Goal: Check status: Check status

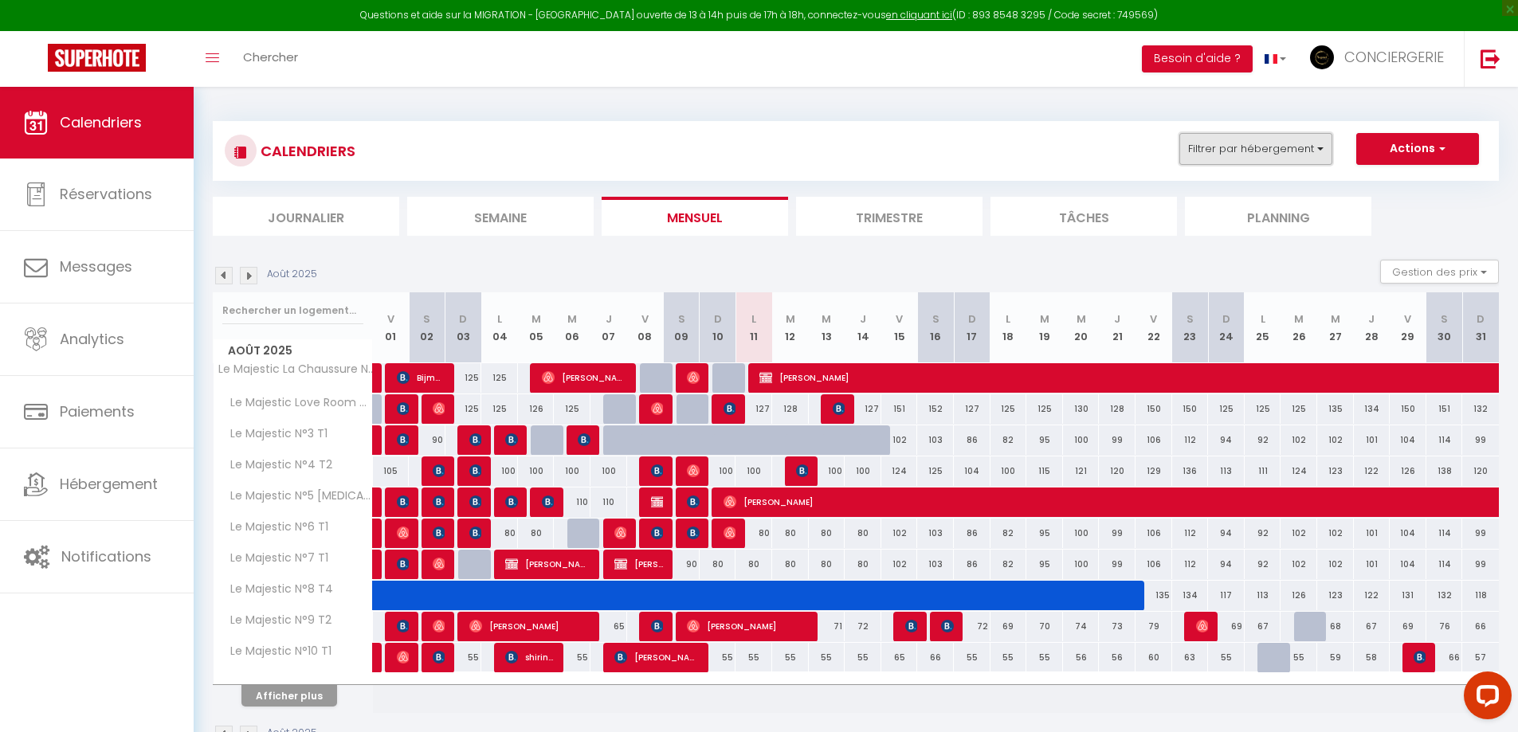
click at [1261, 157] on button "Filtrer par hébergement" at bounding box center [1256, 149] width 153 height 32
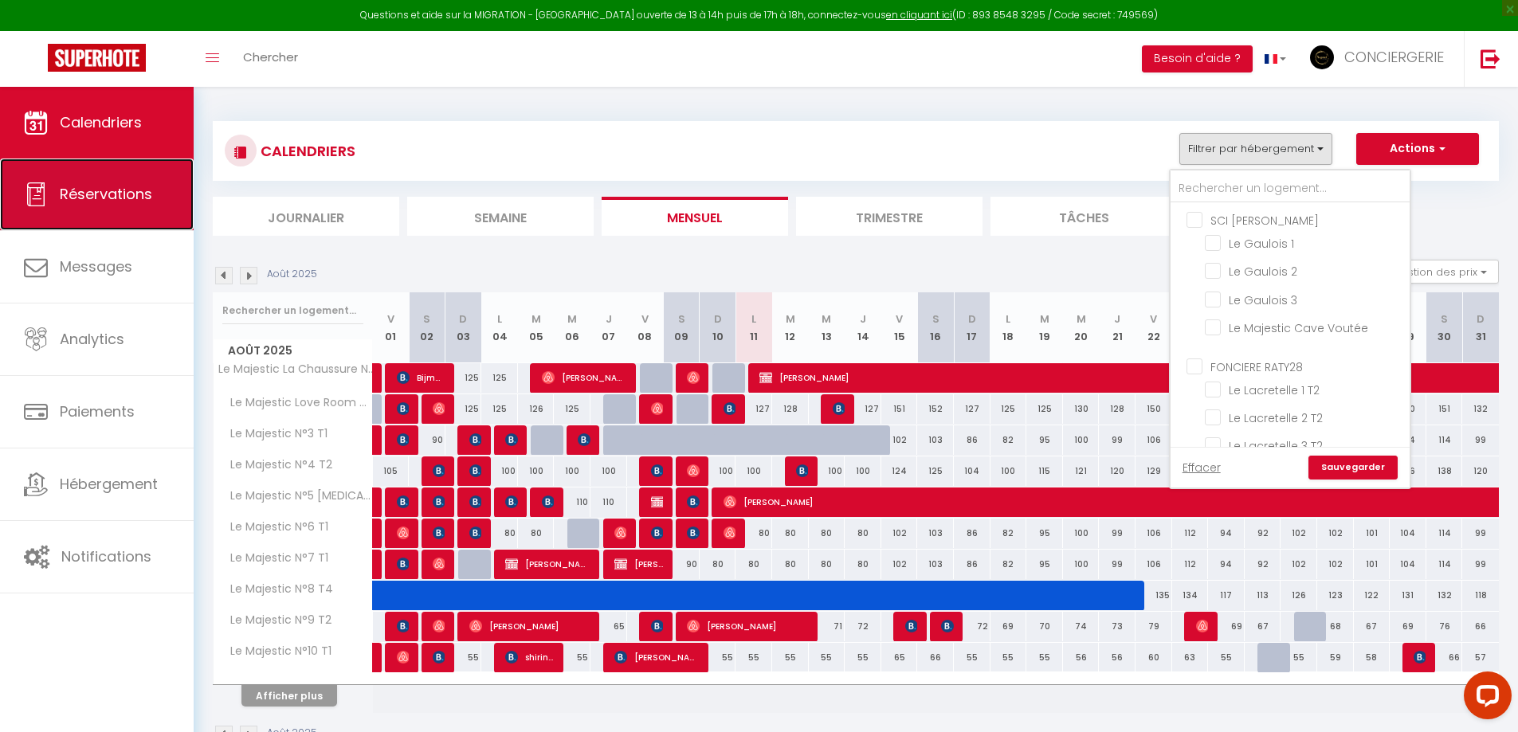
click at [108, 195] on span "Réservations" at bounding box center [106, 194] width 92 height 20
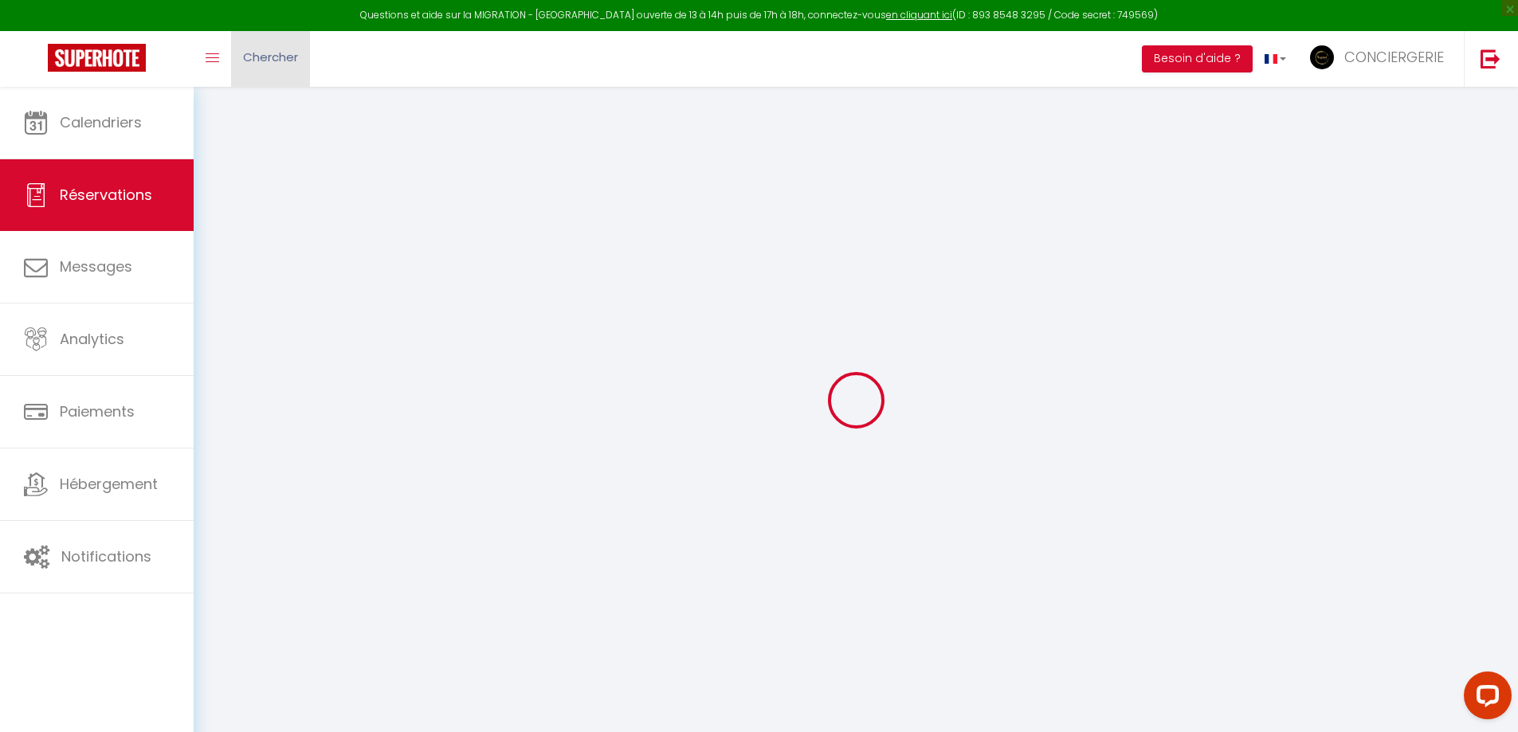
click at [278, 64] on span "Chercher" at bounding box center [270, 57] width 55 height 17
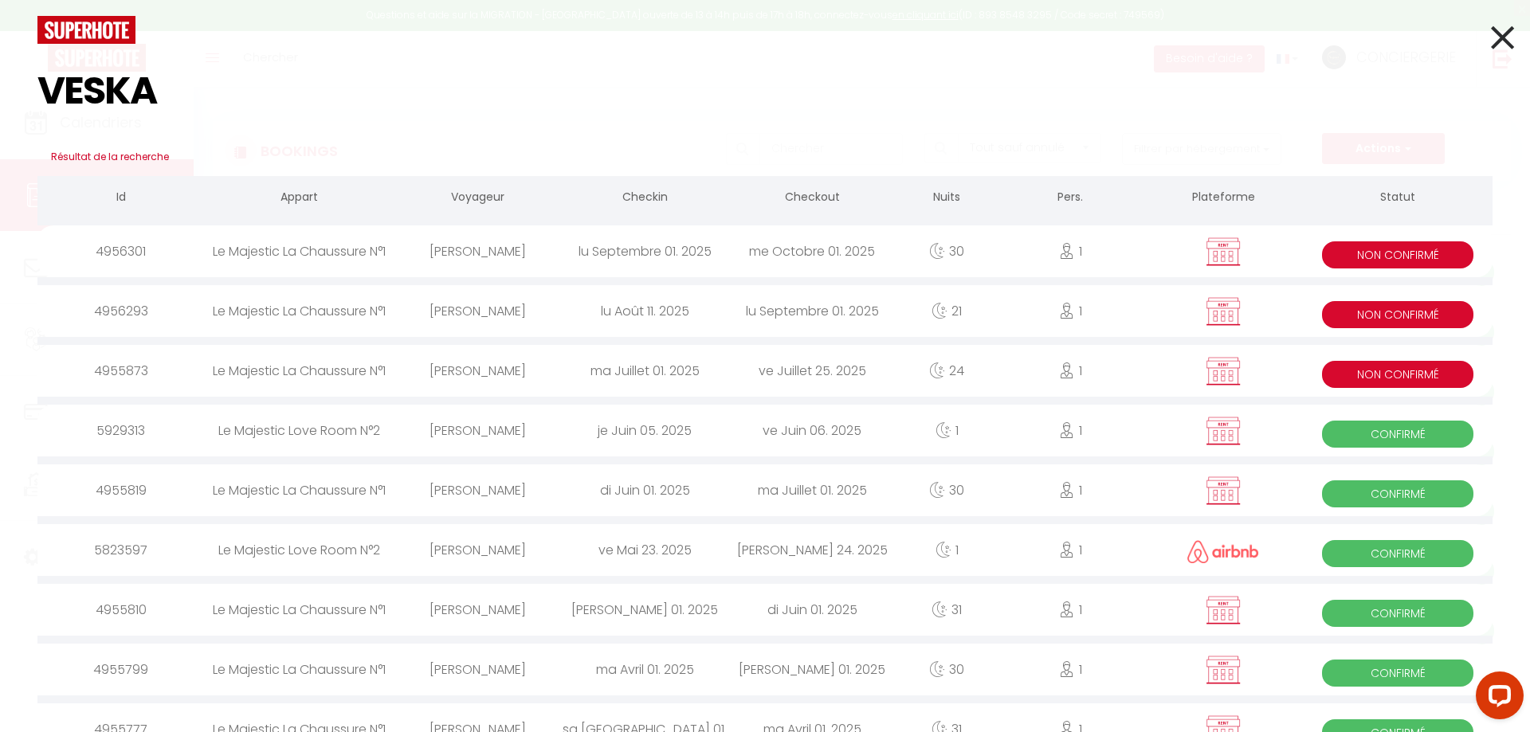
type input "VESKA"
click at [1496, 33] on icon at bounding box center [1502, 38] width 23 height 40
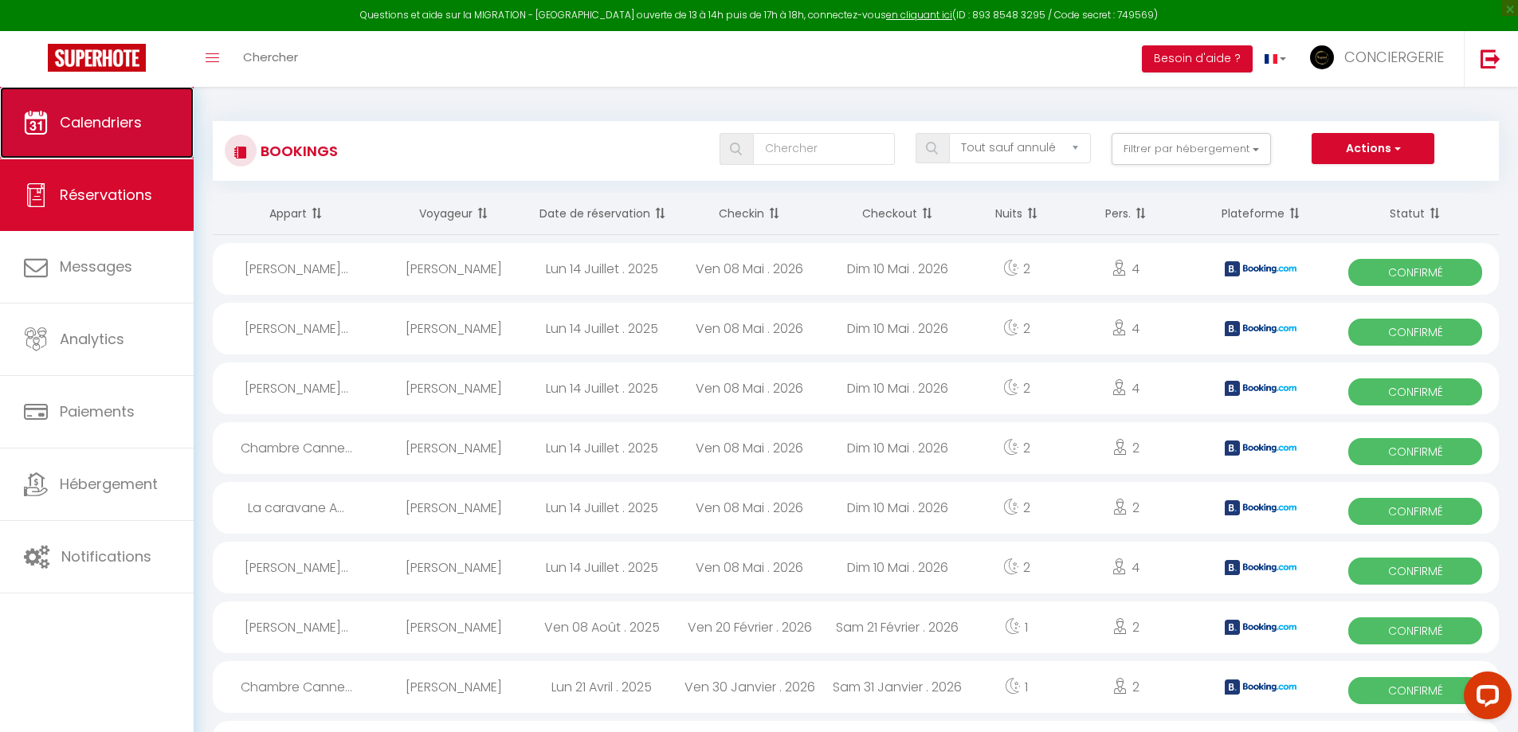
click at [123, 145] on link "Calendriers" at bounding box center [97, 123] width 194 height 72
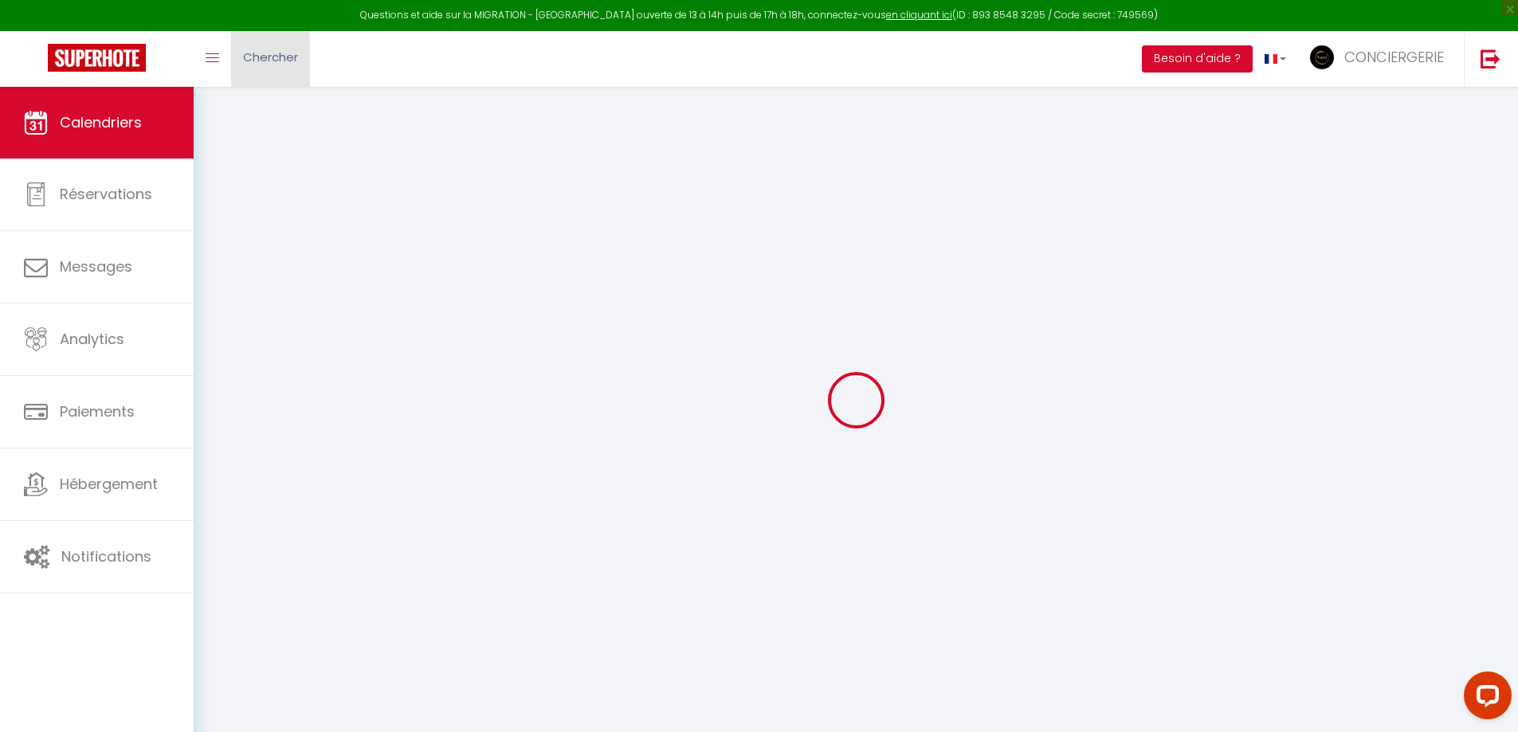
click at [269, 57] on span "Chercher" at bounding box center [270, 57] width 55 height 17
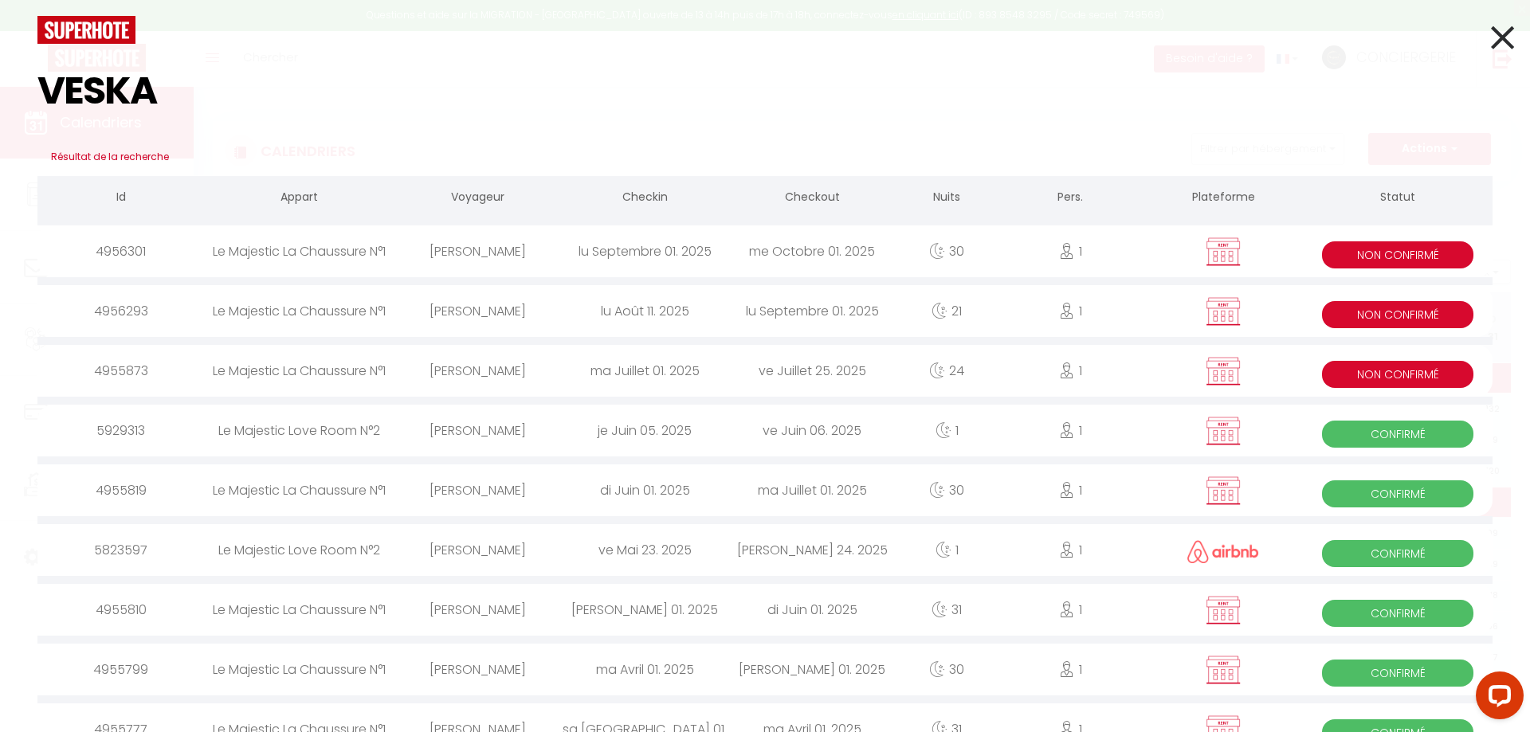
type input "VESKA"
click at [1491, 42] on icon at bounding box center [1502, 38] width 23 height 40
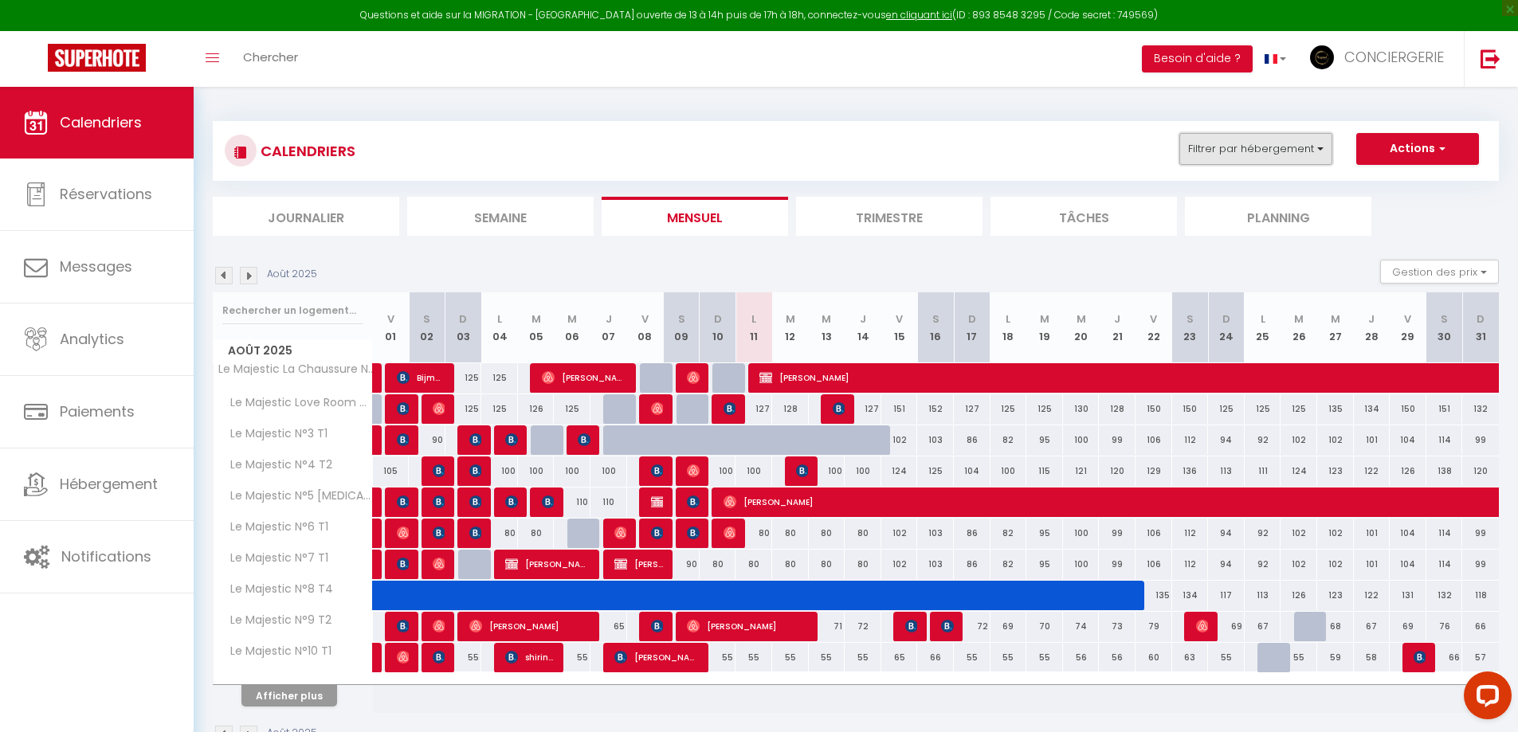
click at [1225, 159] on button "Filtrer par hébergement" at bounding box center [1256, 149] width 153 height 32
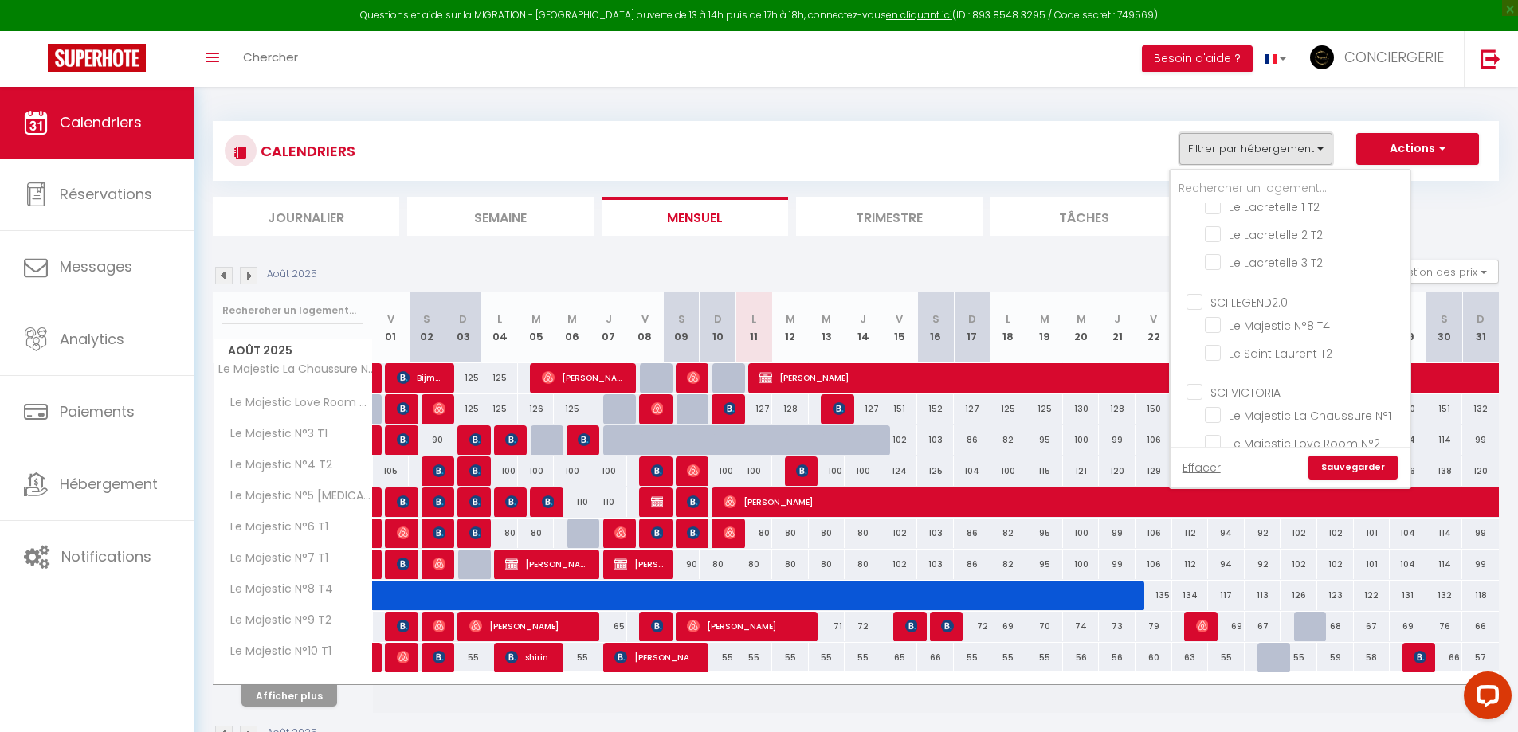
scroll to position [195, 0]
click at [1357, 409] on input "Le Majestic La Chaussure N°1" at bounding box center [1304, 403] width 199 height 16
checkbox input "true"
checkbox input "false"
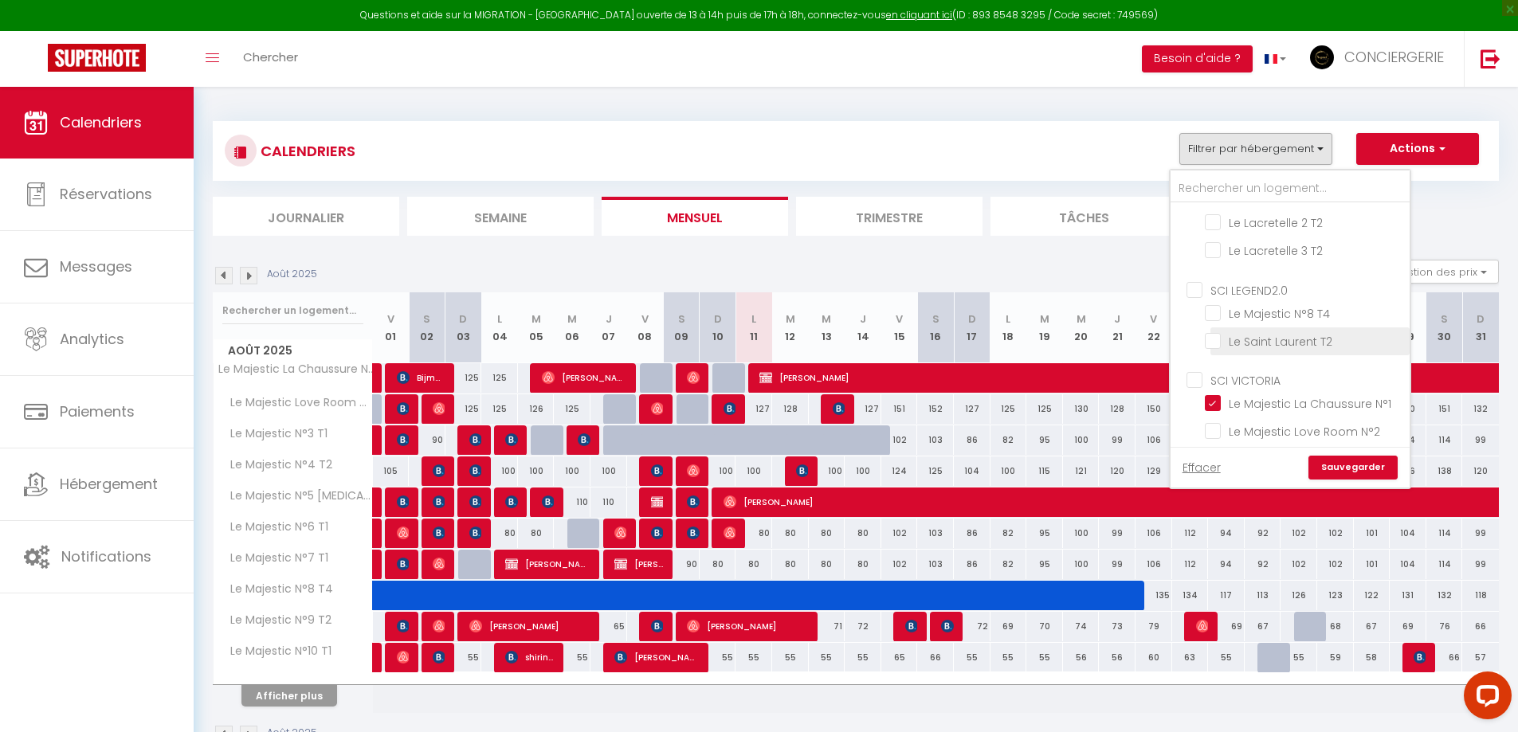
checkbox input "false"
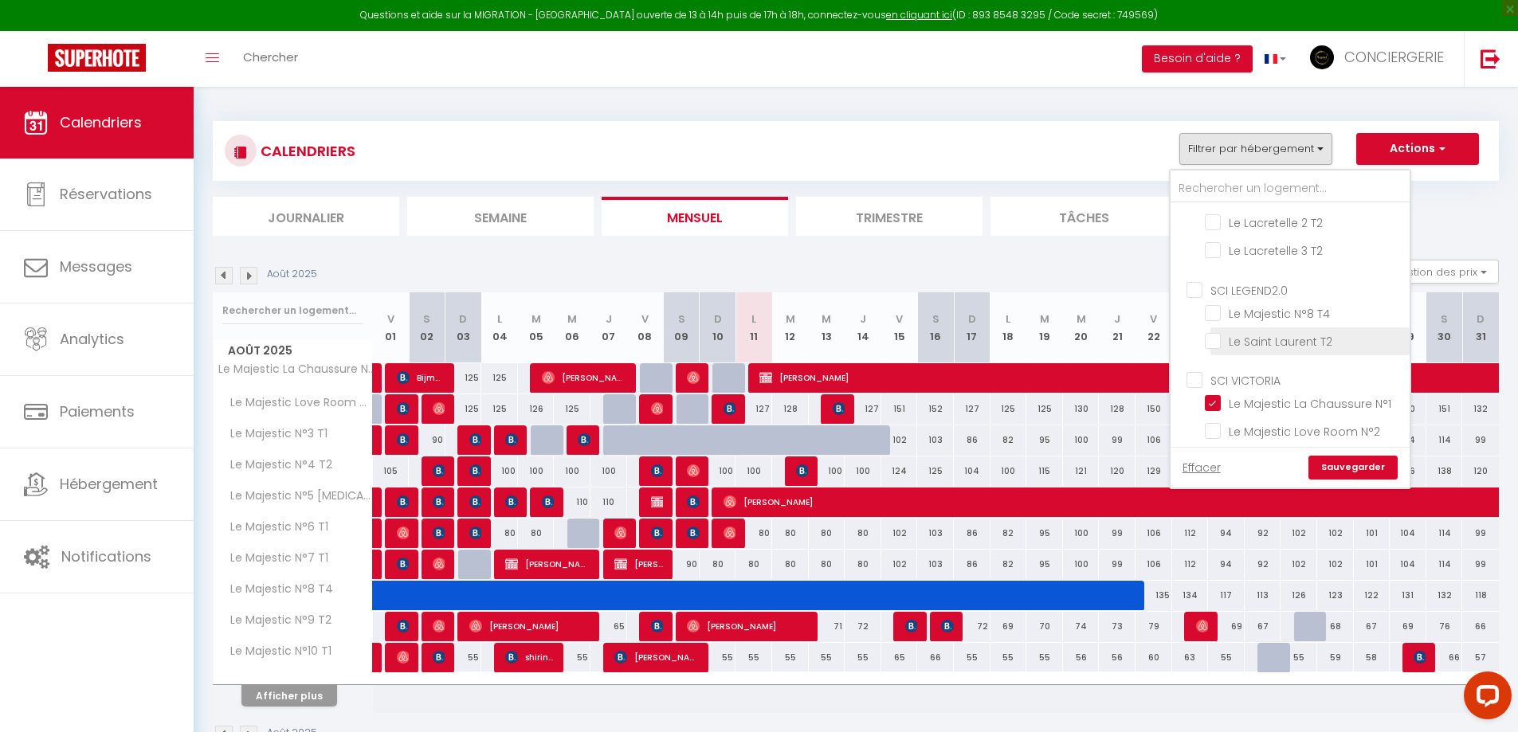
checkbox input "false"
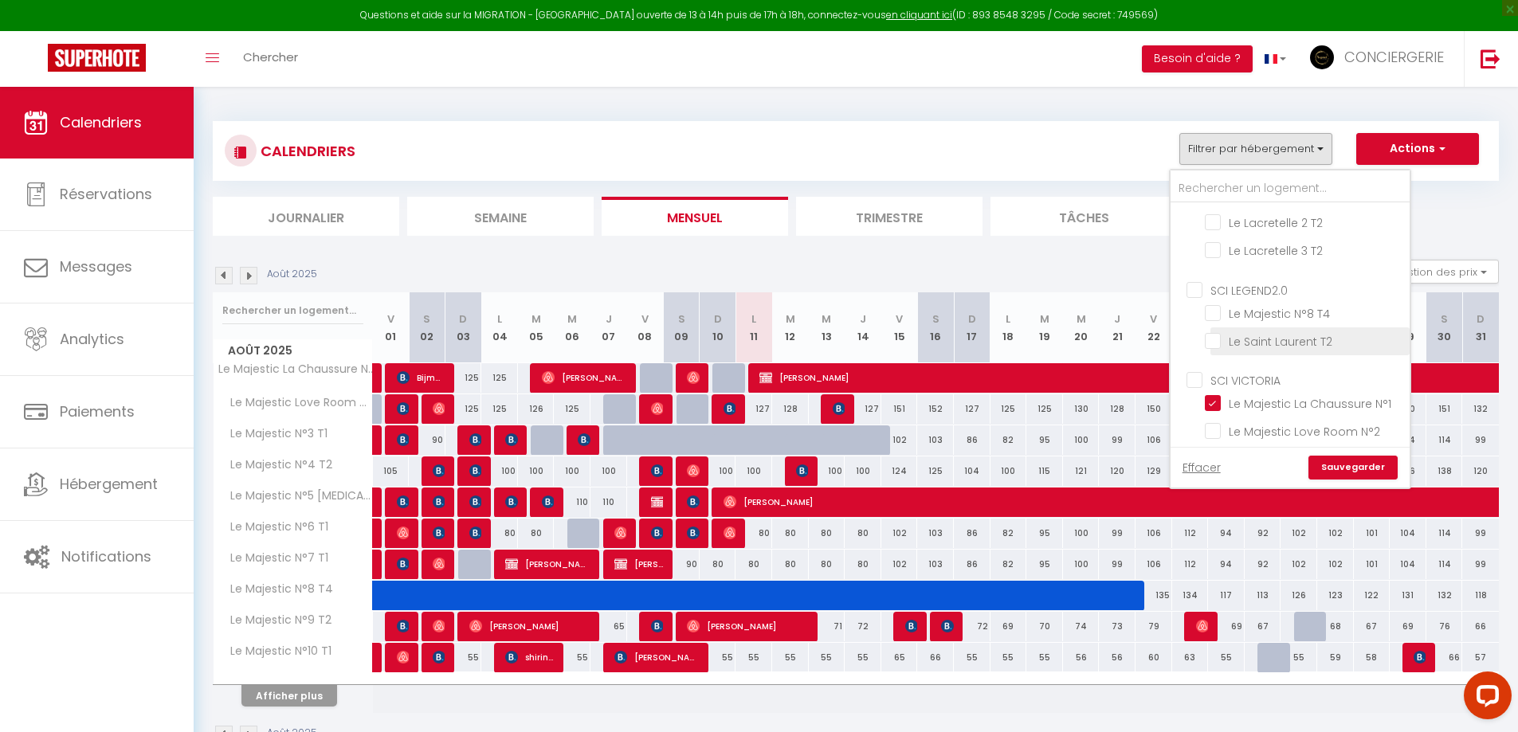
checkbox input "false"
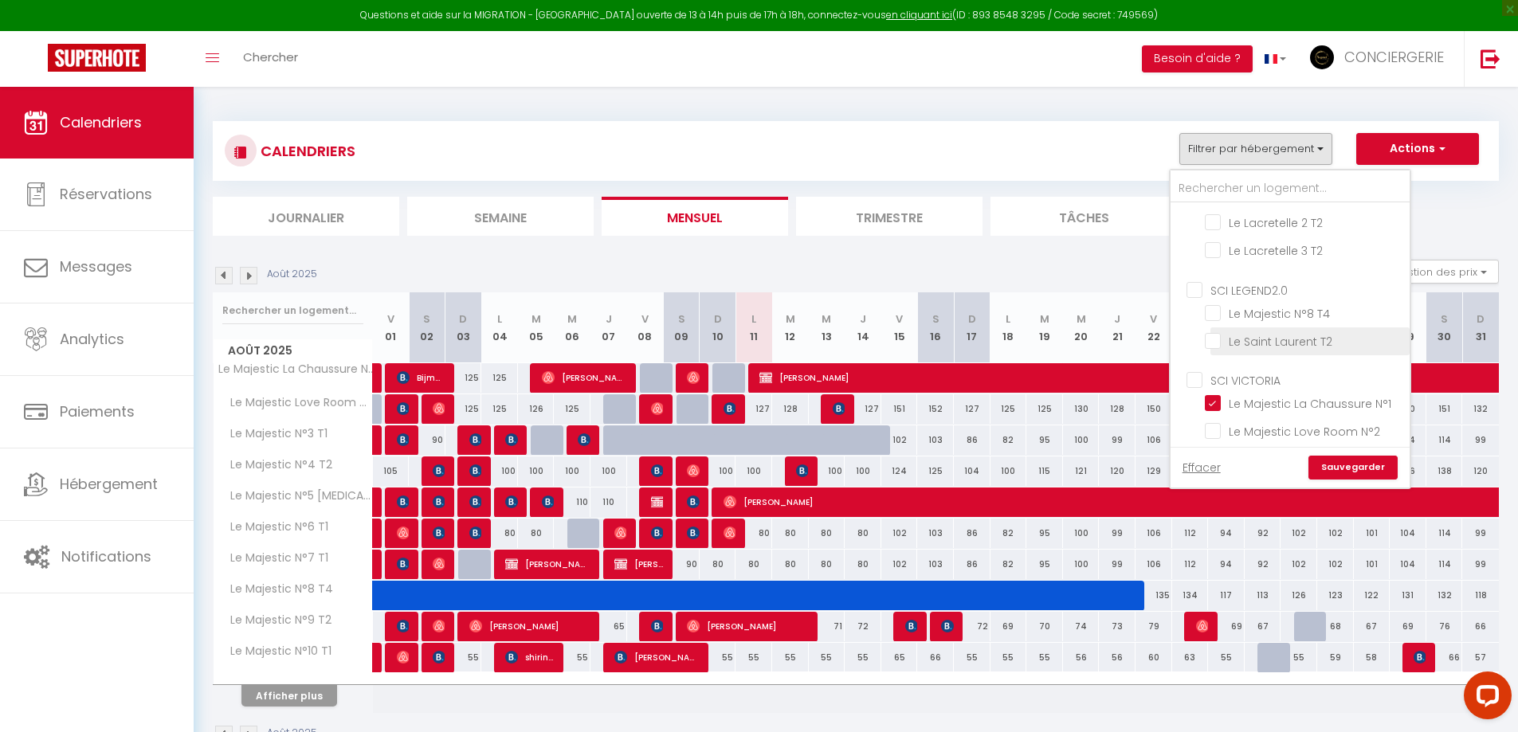
checkbox input "false"
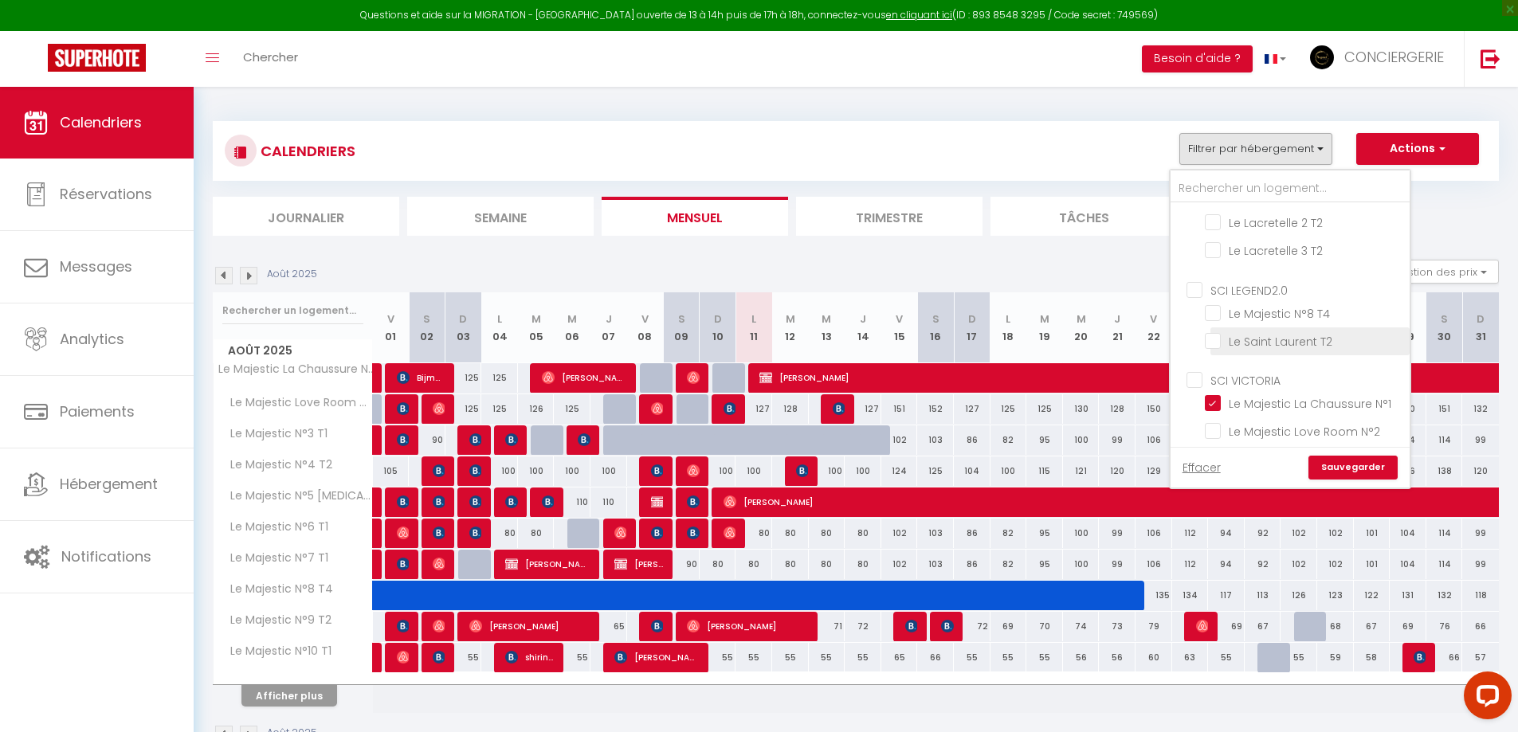
checkbox input "false"
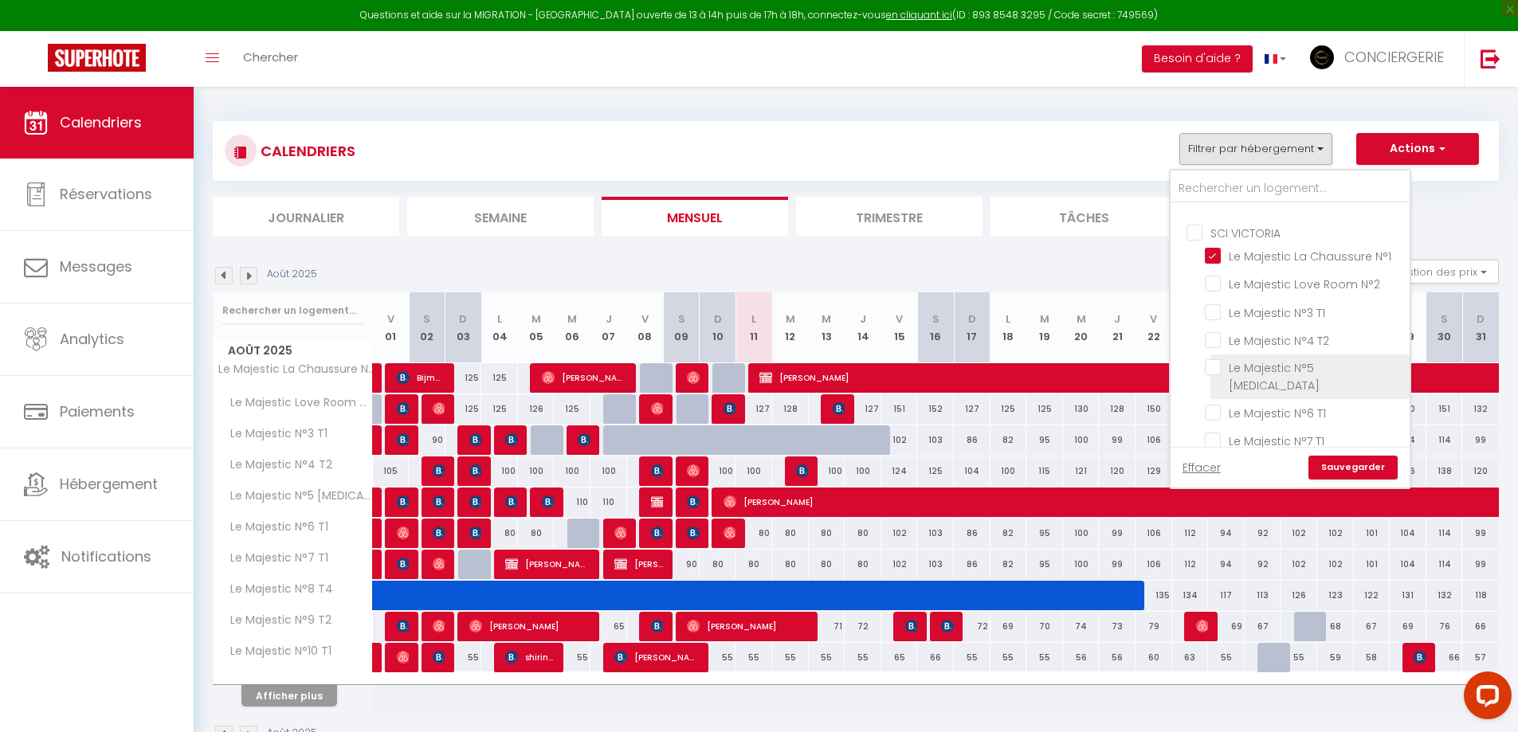
scroll to position [347, 0]
click at [1313, 366] on input "Le Majestic N°5 [MEDICAL_DATA]" at bounding box center [1304, 363] width 199 height 16
checkbox input "true"
checkbox input "false"
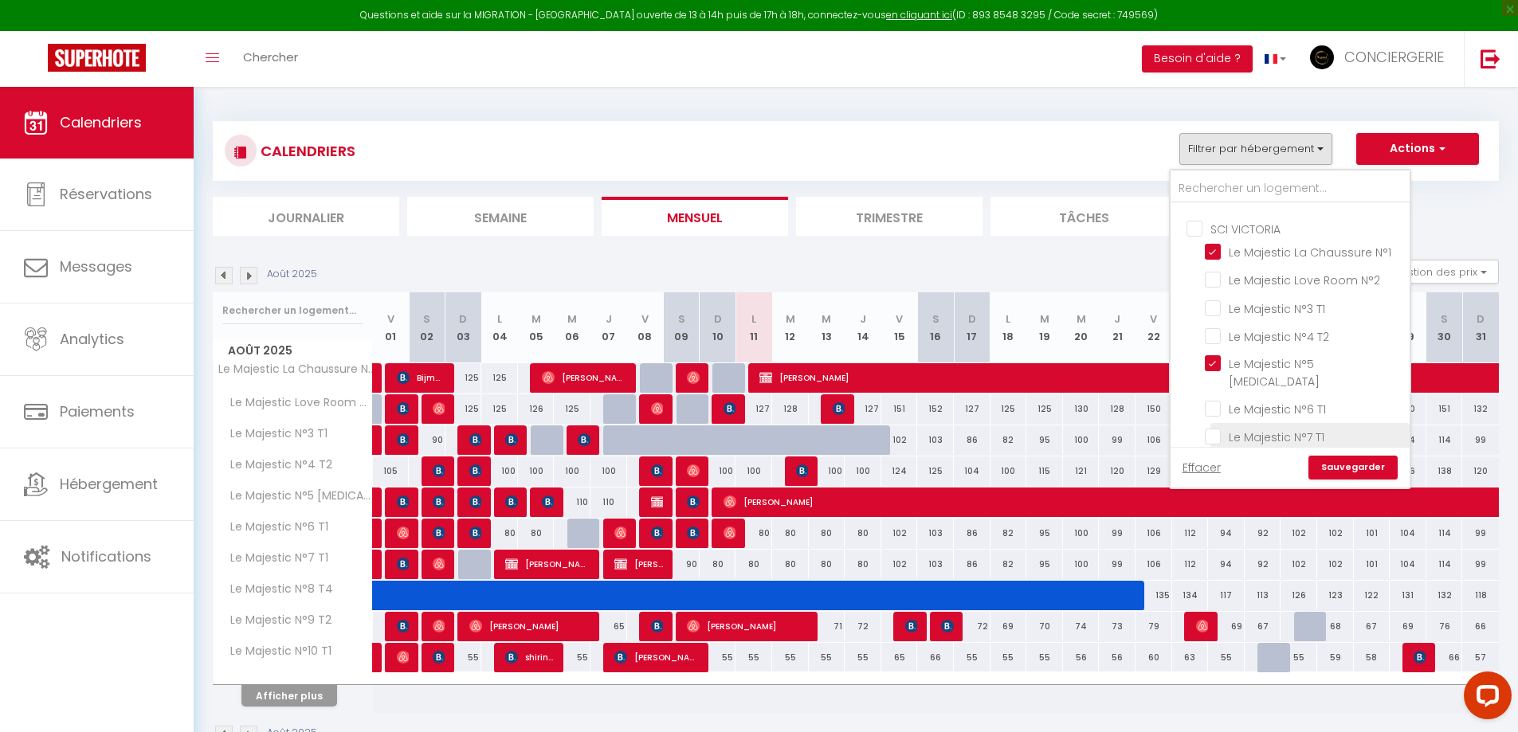
checkbox input "false"
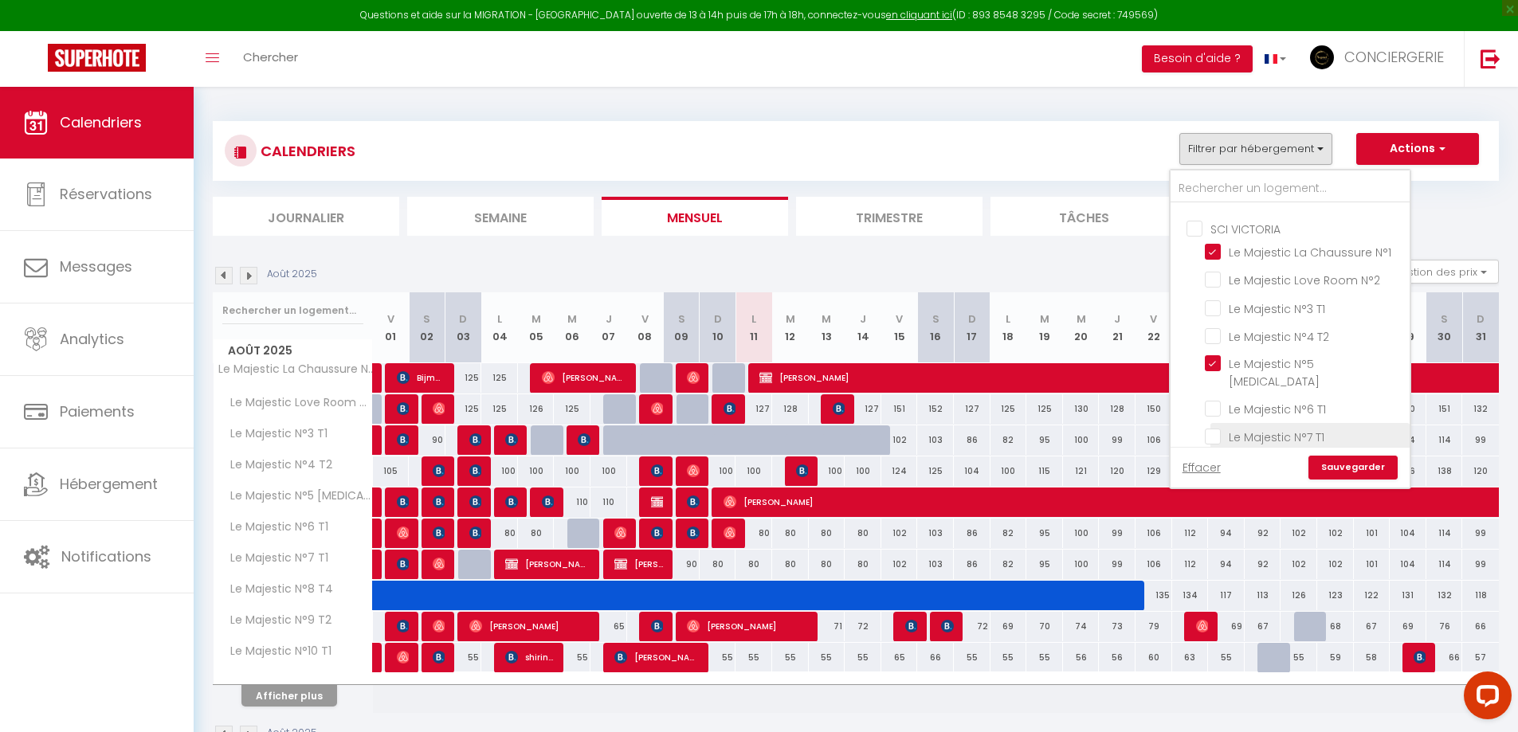
checkbox input "false"
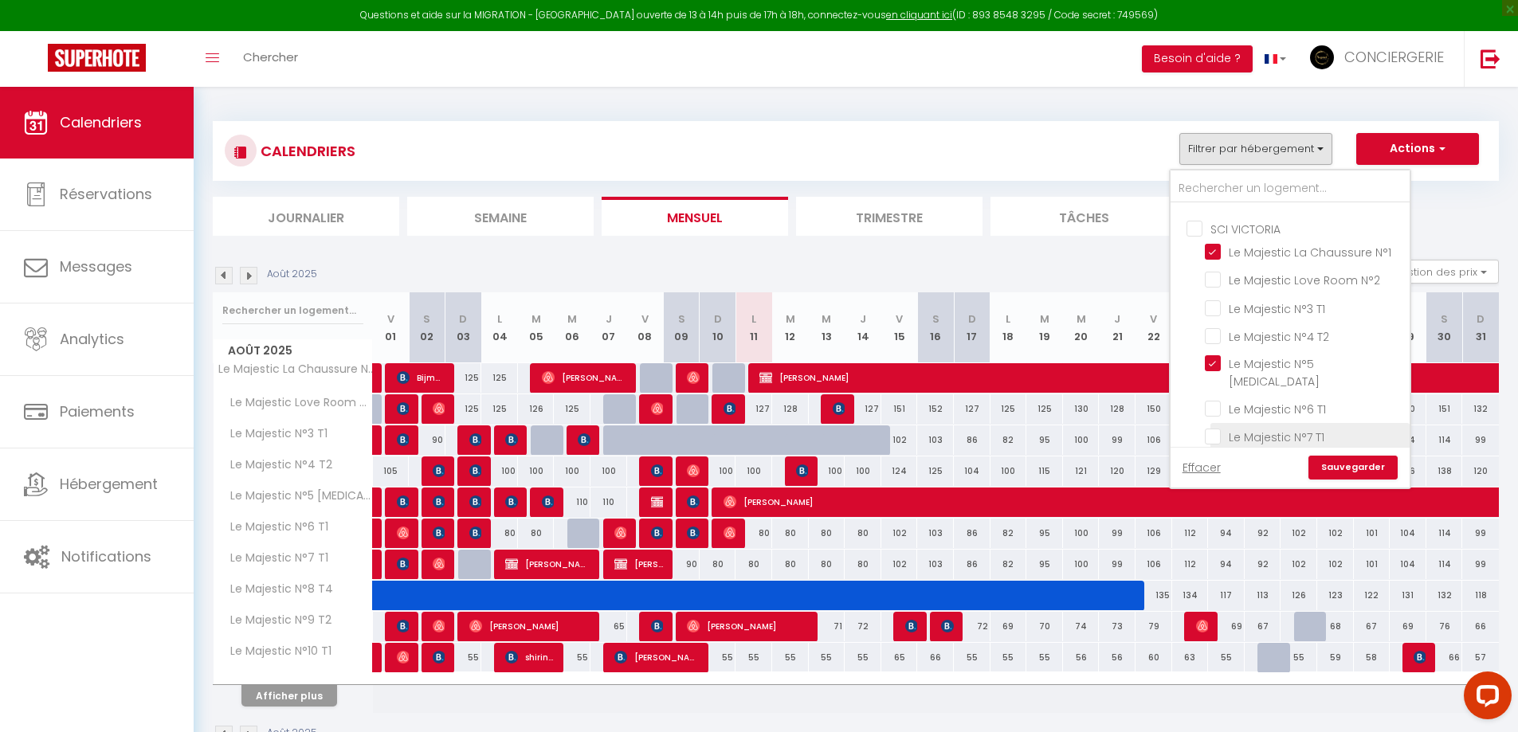
checkbox input "false"
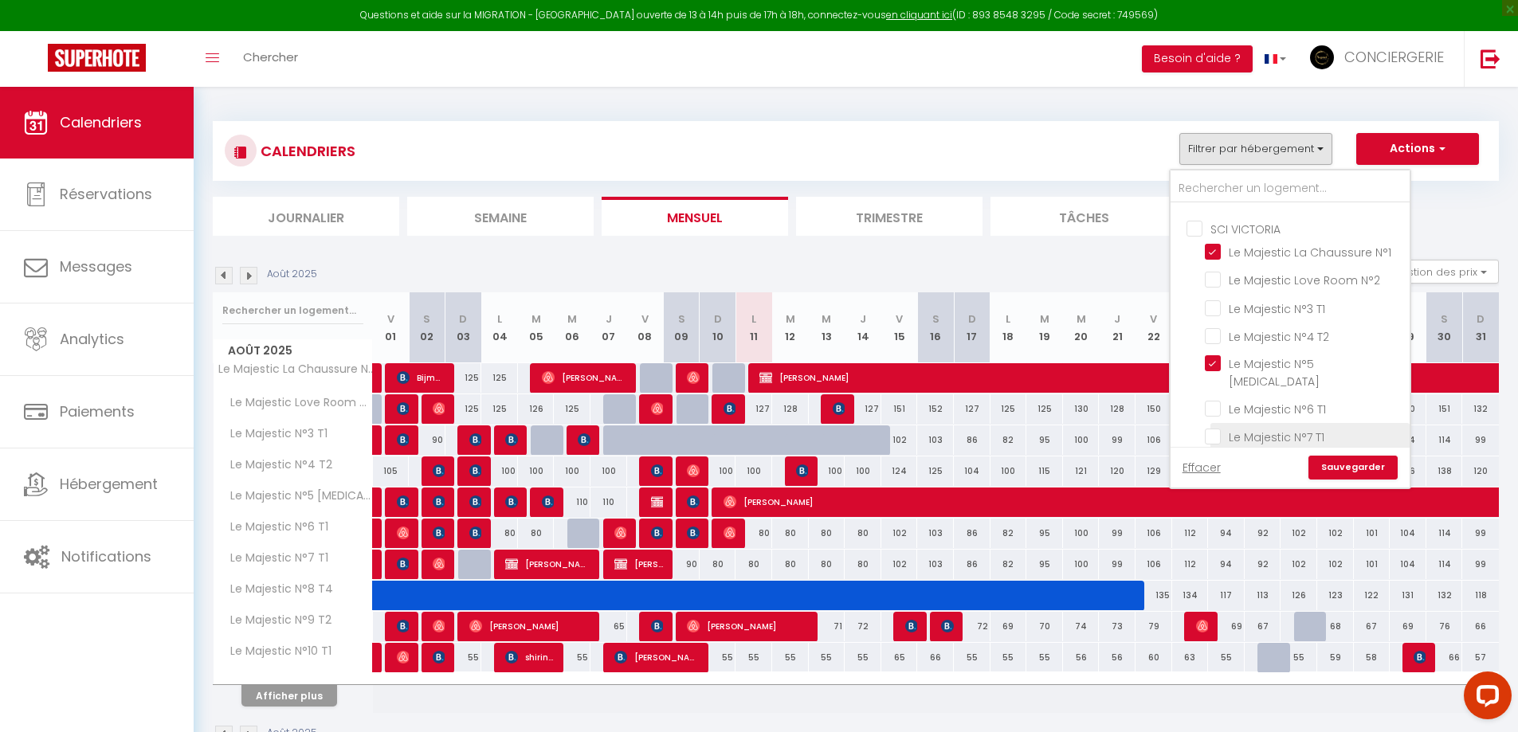
checkbox input "false"
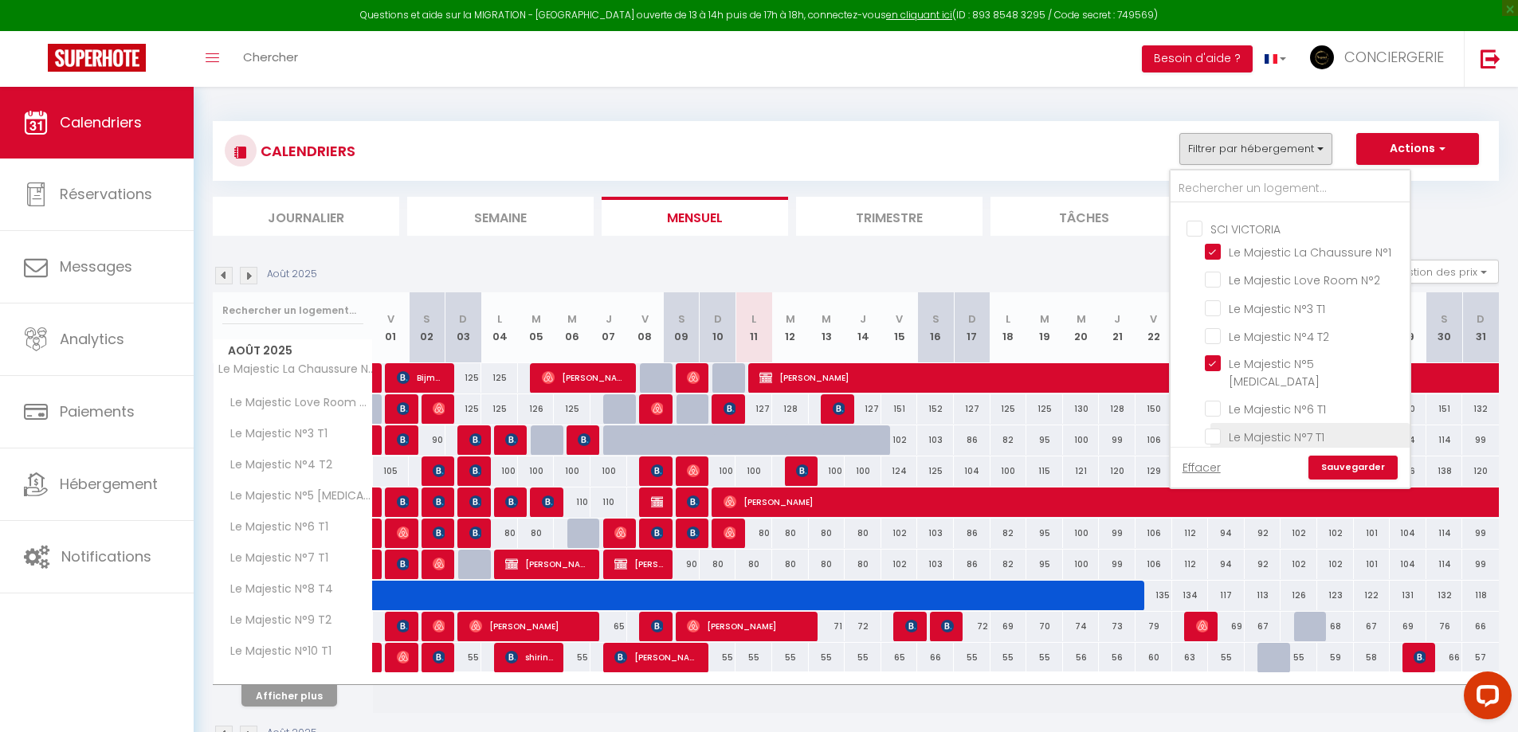
checkbox input "false"
click at [1345, 461] on link "Sauvegarder" at bounding box center [1353, 468] width 89 height 24
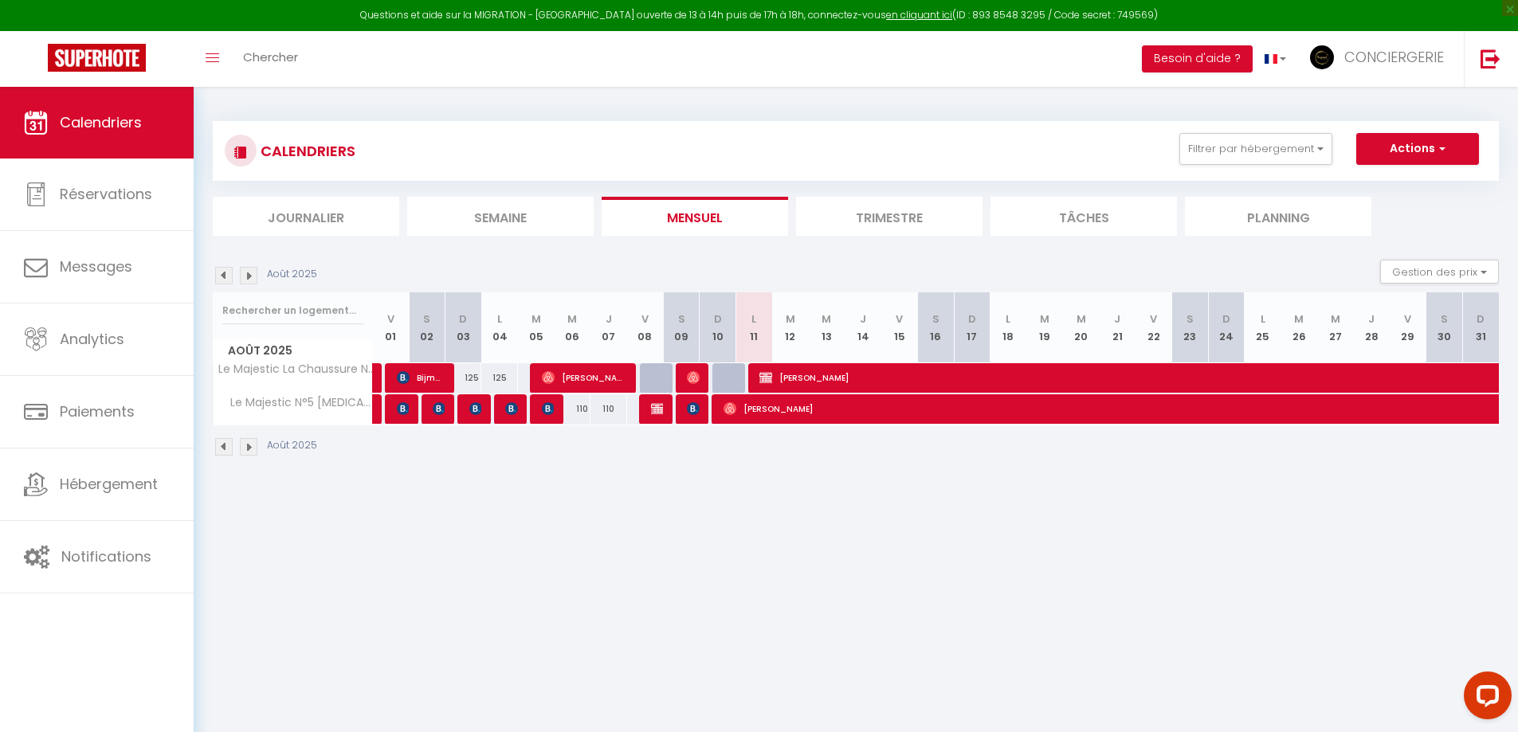
click at [925, 227] on li "Trimestre" at bounding box center [889, 216] width 187 height 39
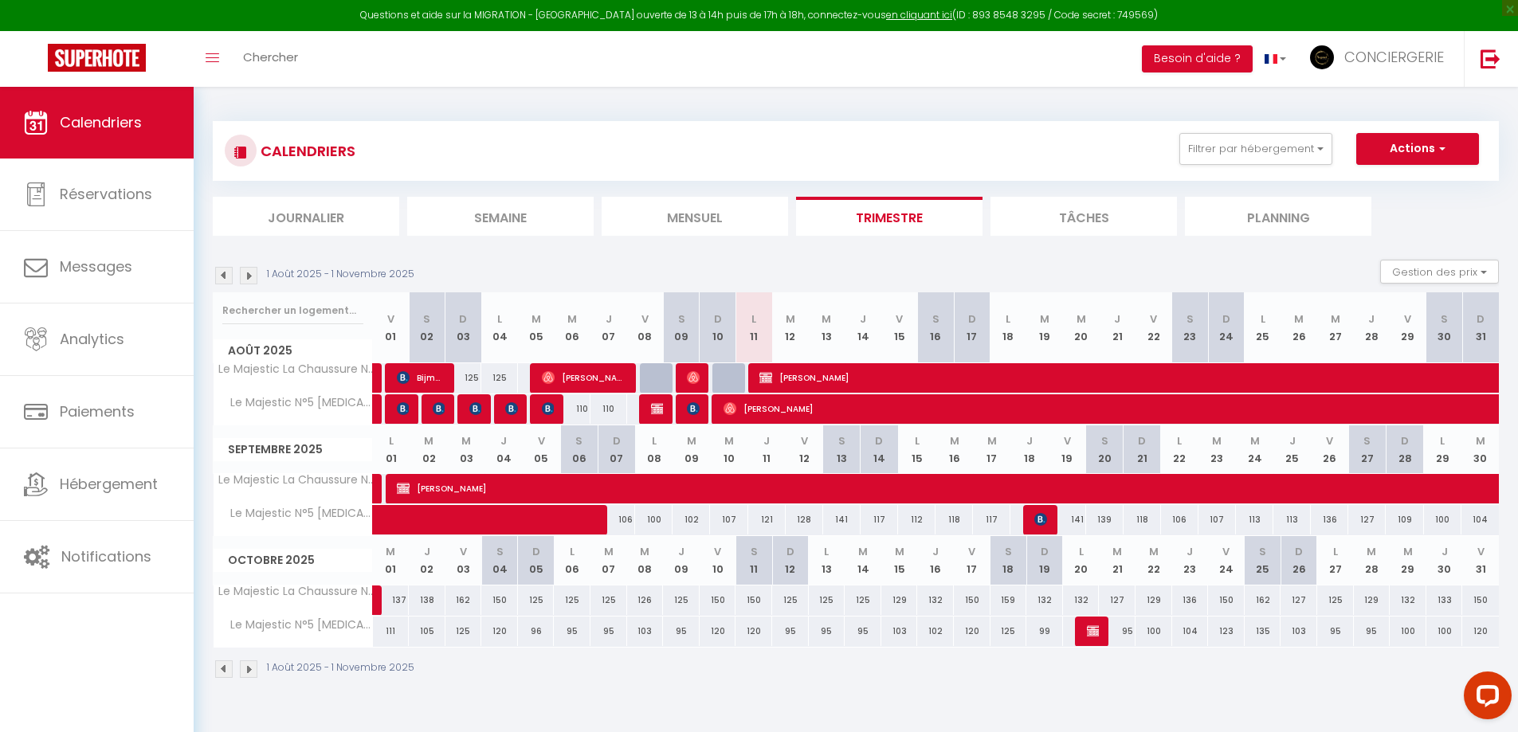
click at [226, 279] on img at bounding box center [224, 276] width 18 height 18
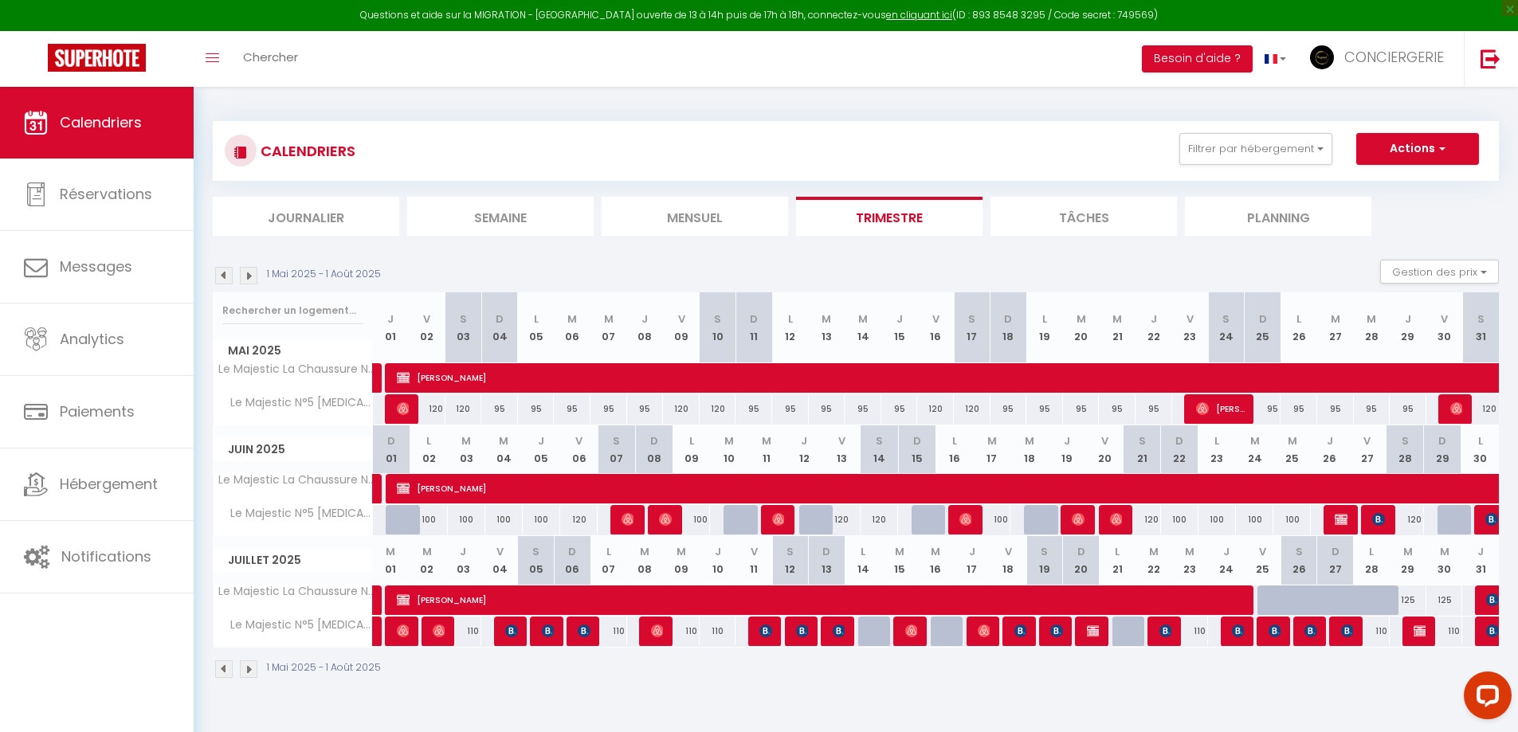
click at [226, 279] on img at bounding box center [224, 276] width 18 height 18
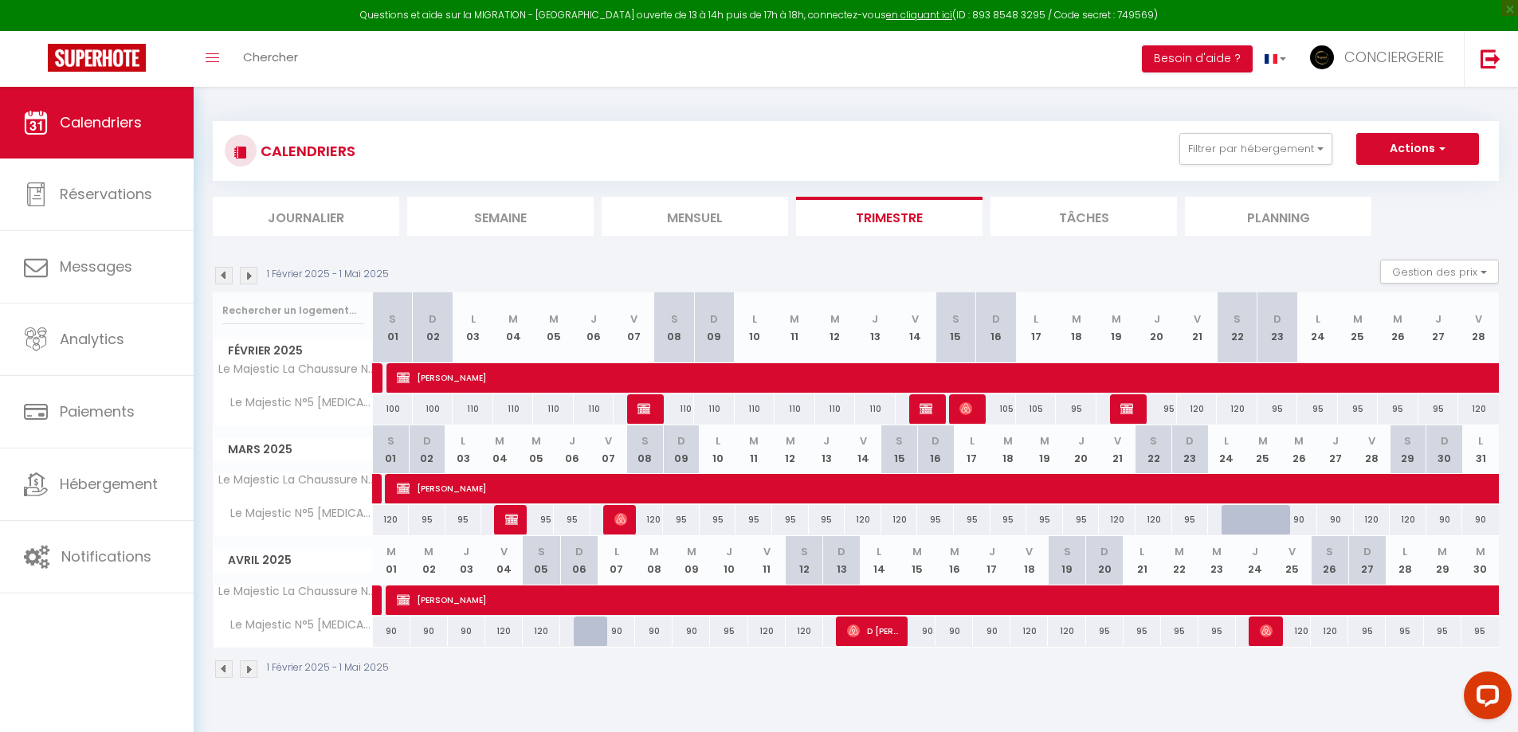
click at [218, 276] on img at bounding box center [224, 276] width 18 height 18
select select
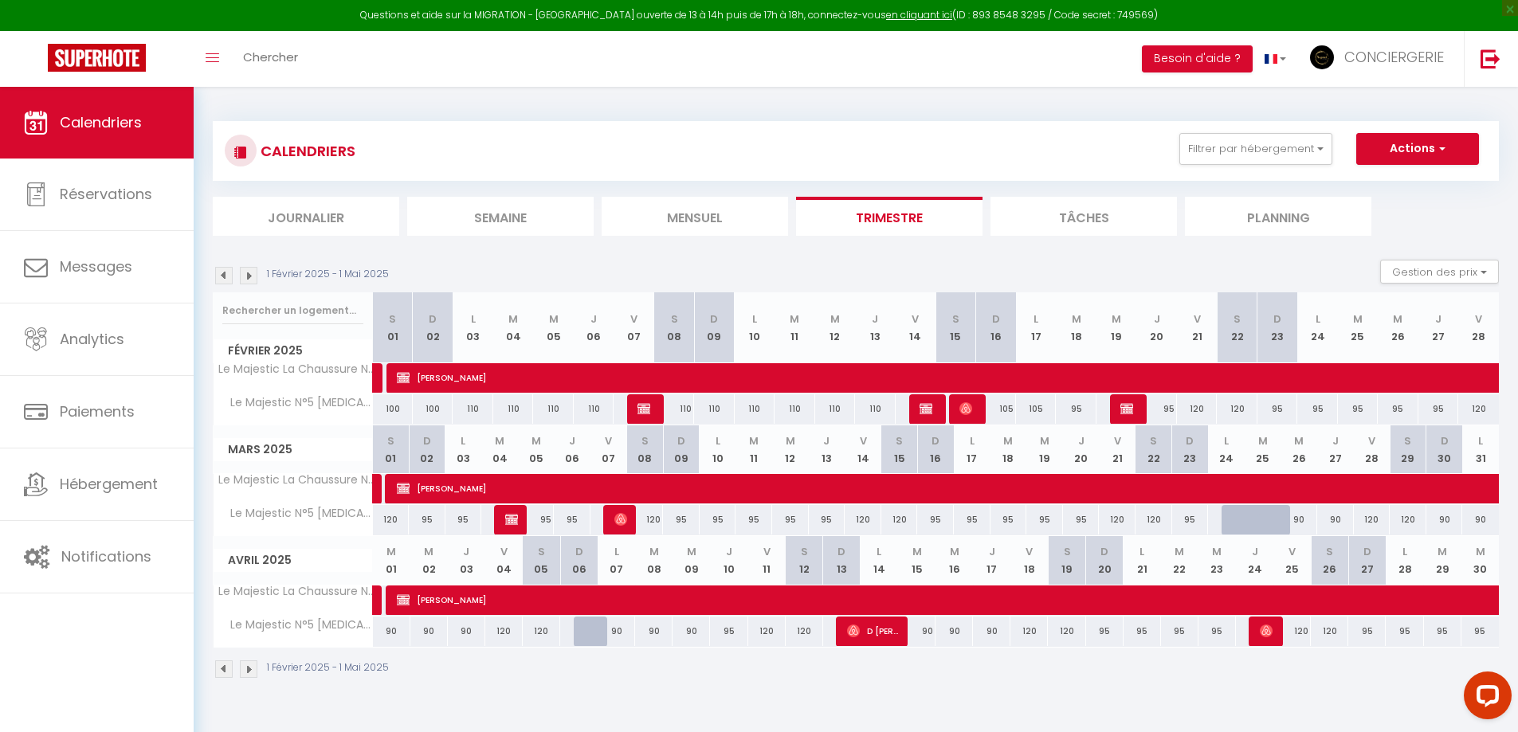
select select
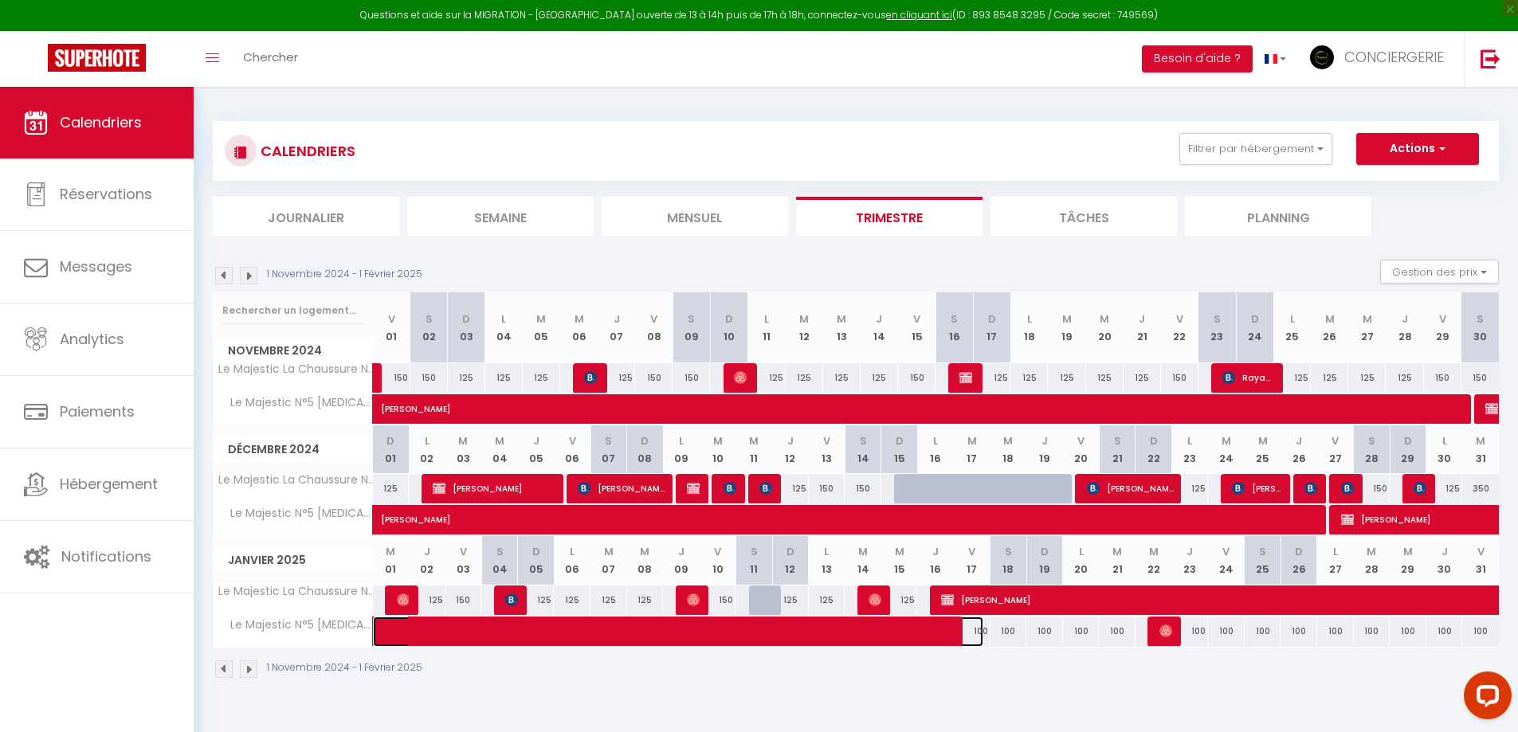
click at [835, 622] on span at bounding box center [690, 632] width 587 height 30
select select "OK"
select select "KO"
select select "0"
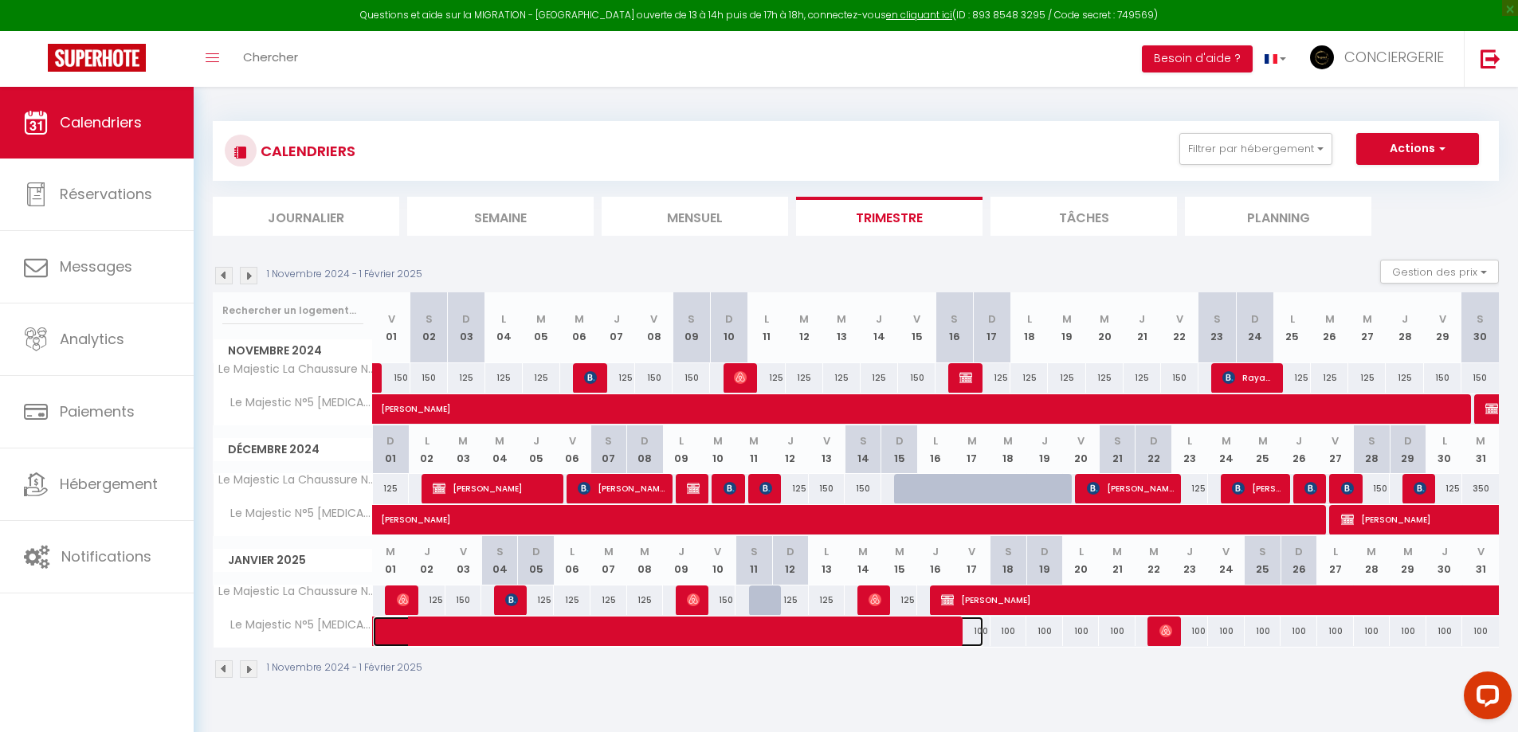
select select "1"
select select
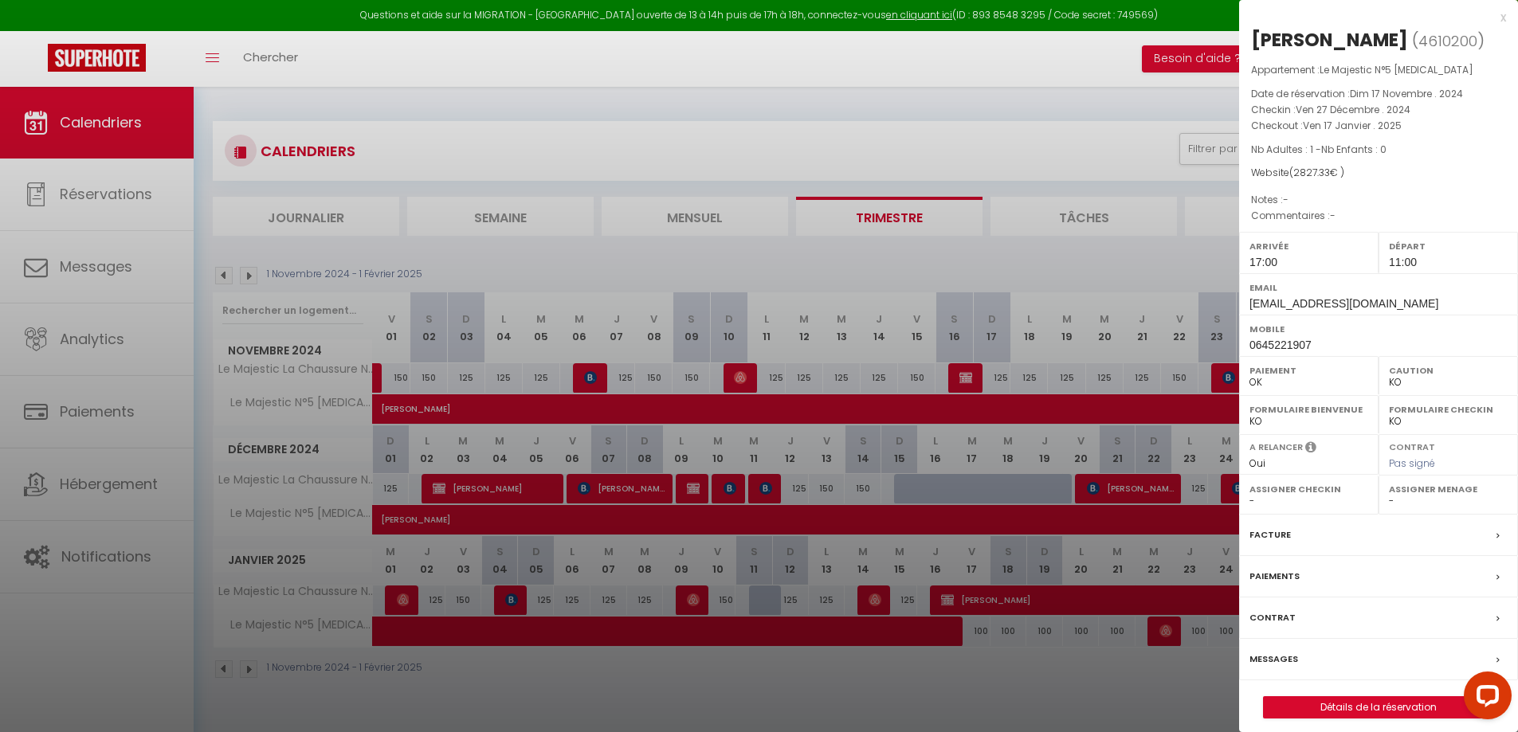
click at [512, 677] on div at bounding box center [759, 366] width 1518 height 732
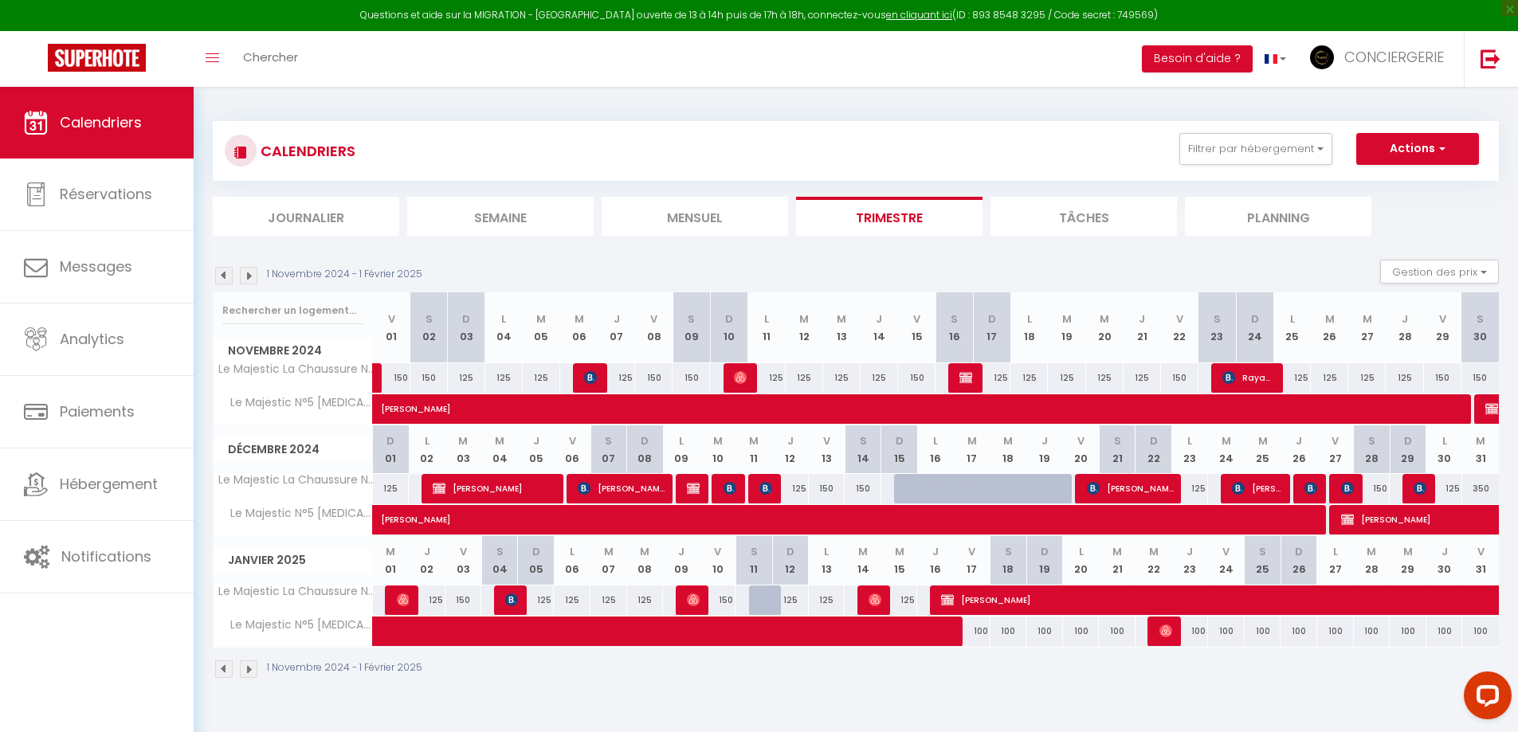
click at [249, 671] on img at bounding box center [249, 670] width 18 height 18
select select "KO"
select select "0"
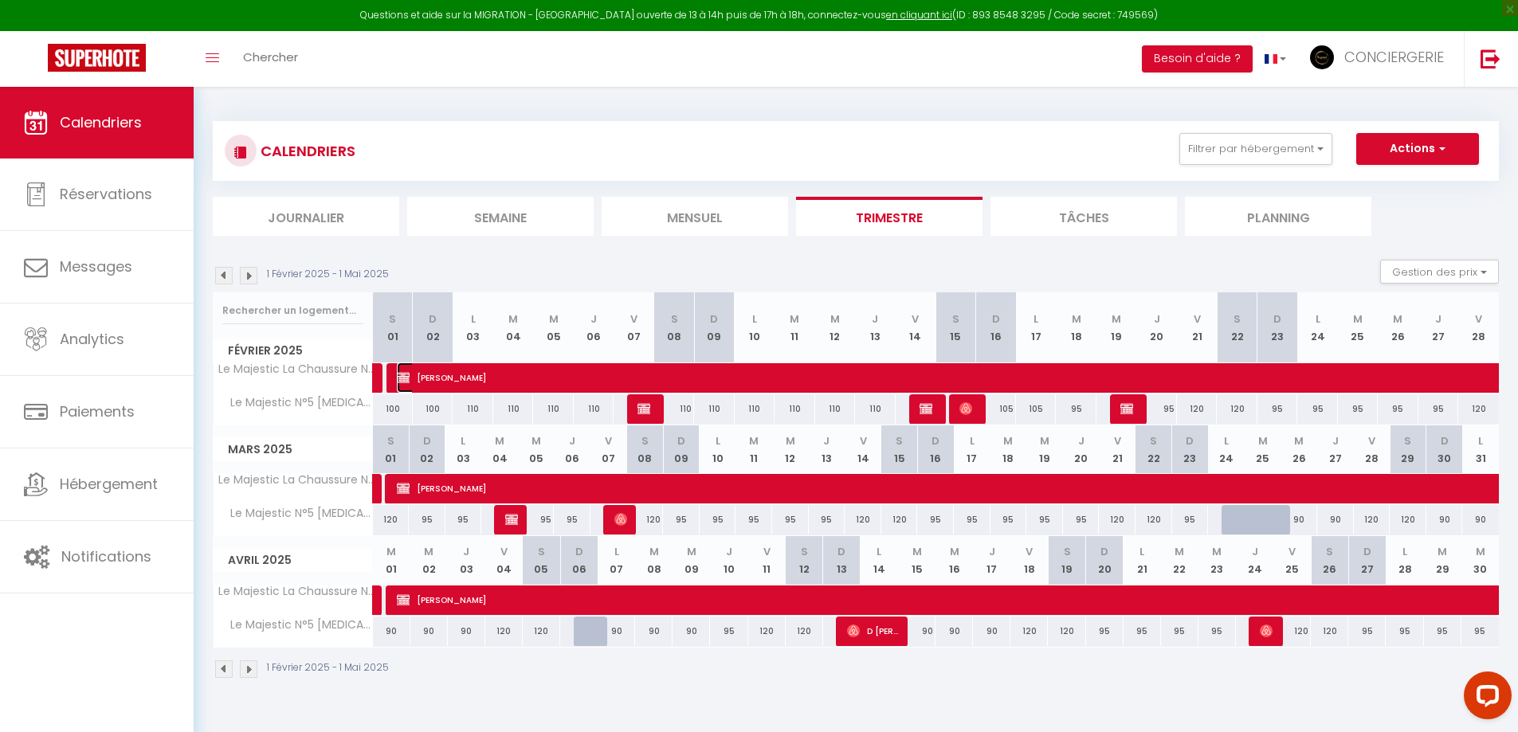
click at [476, 378] on span "[PERSON_NAME]" at bounding box center [910, 378] width 1027 height 30
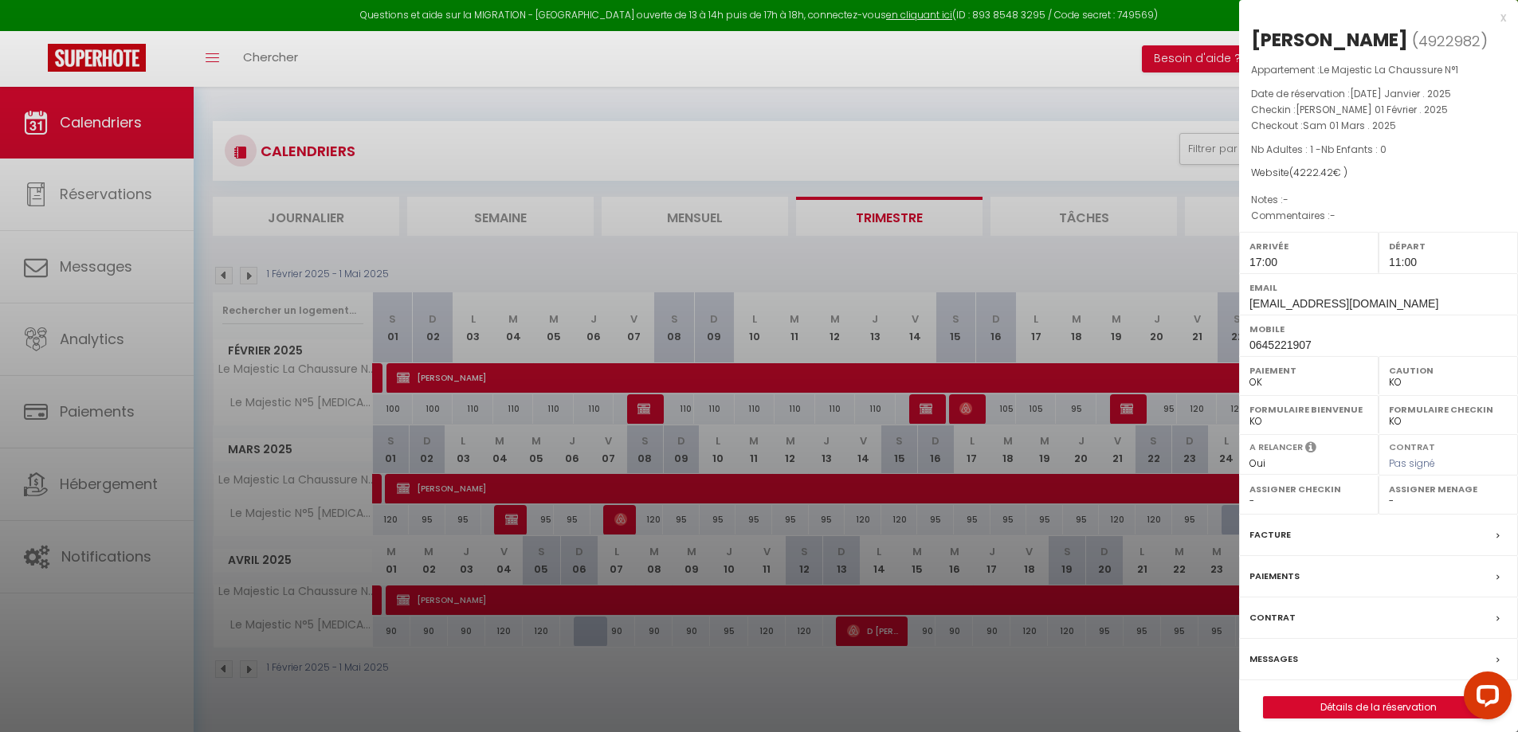
click at [485, 477] on div at bounding box center [759, 366] width 1518 height 732
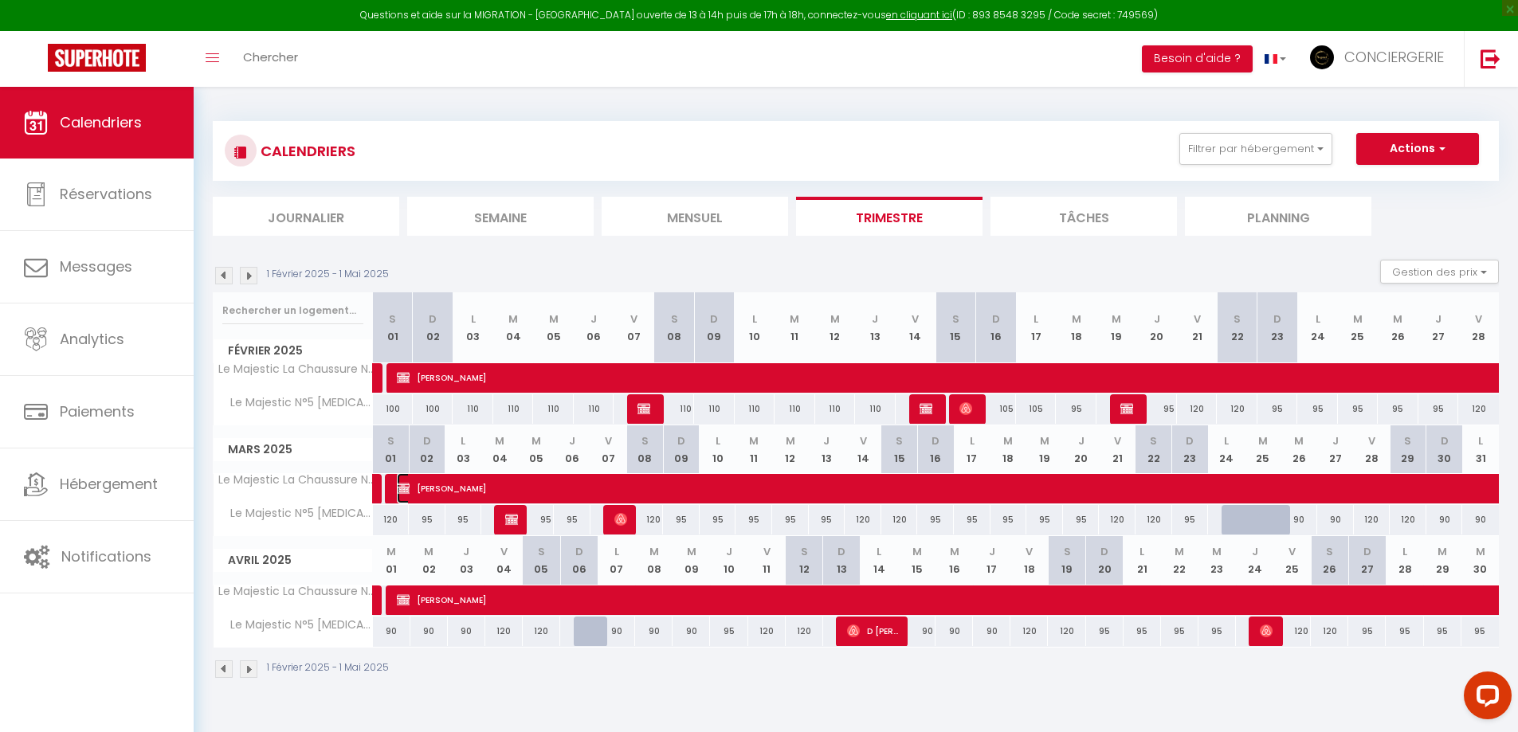
click at [485, 485] on span "[PERSON_NAME]" at bounding box center [965, 488] width 1137 height 30
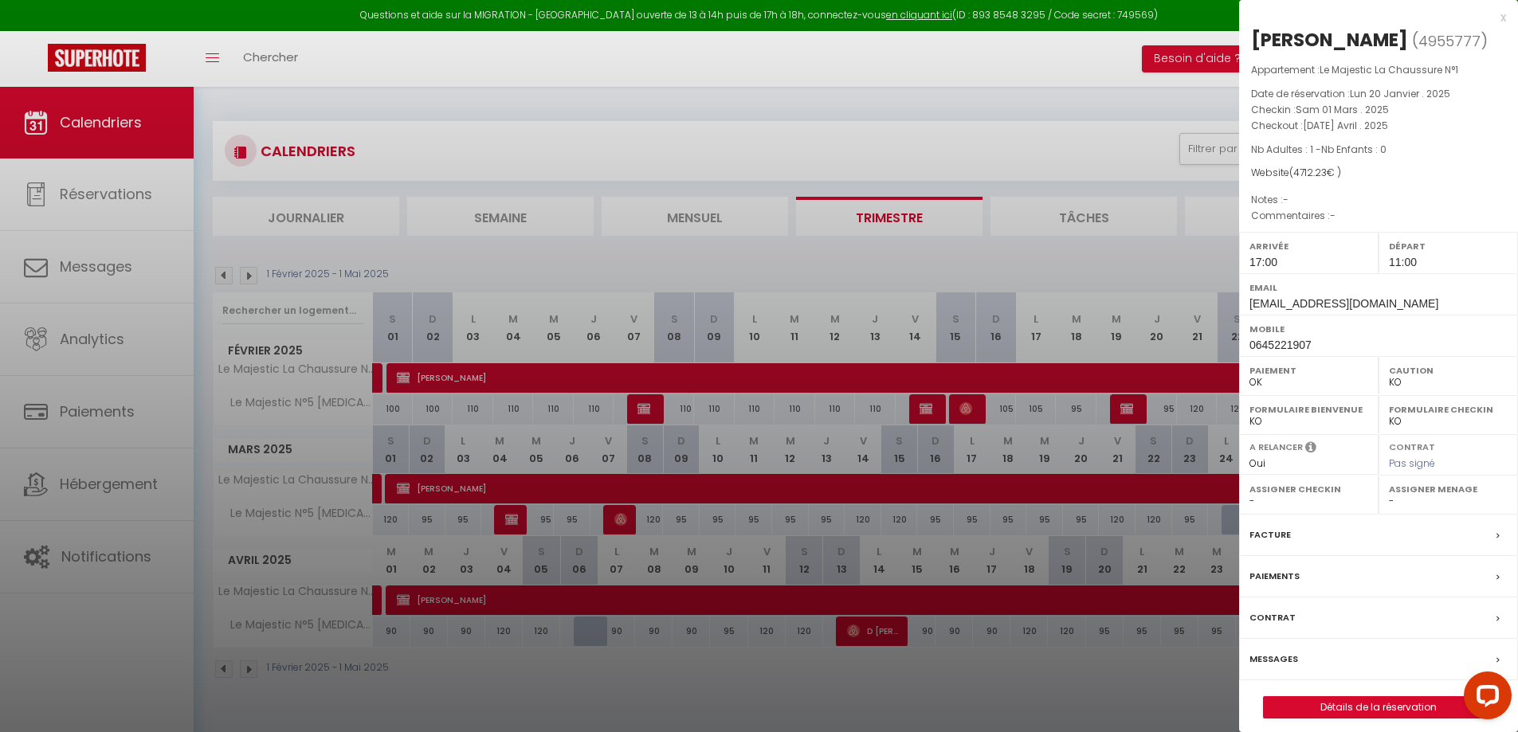
click at [463, 586] on div at bounding box center [759, 366] width 1518 height 732
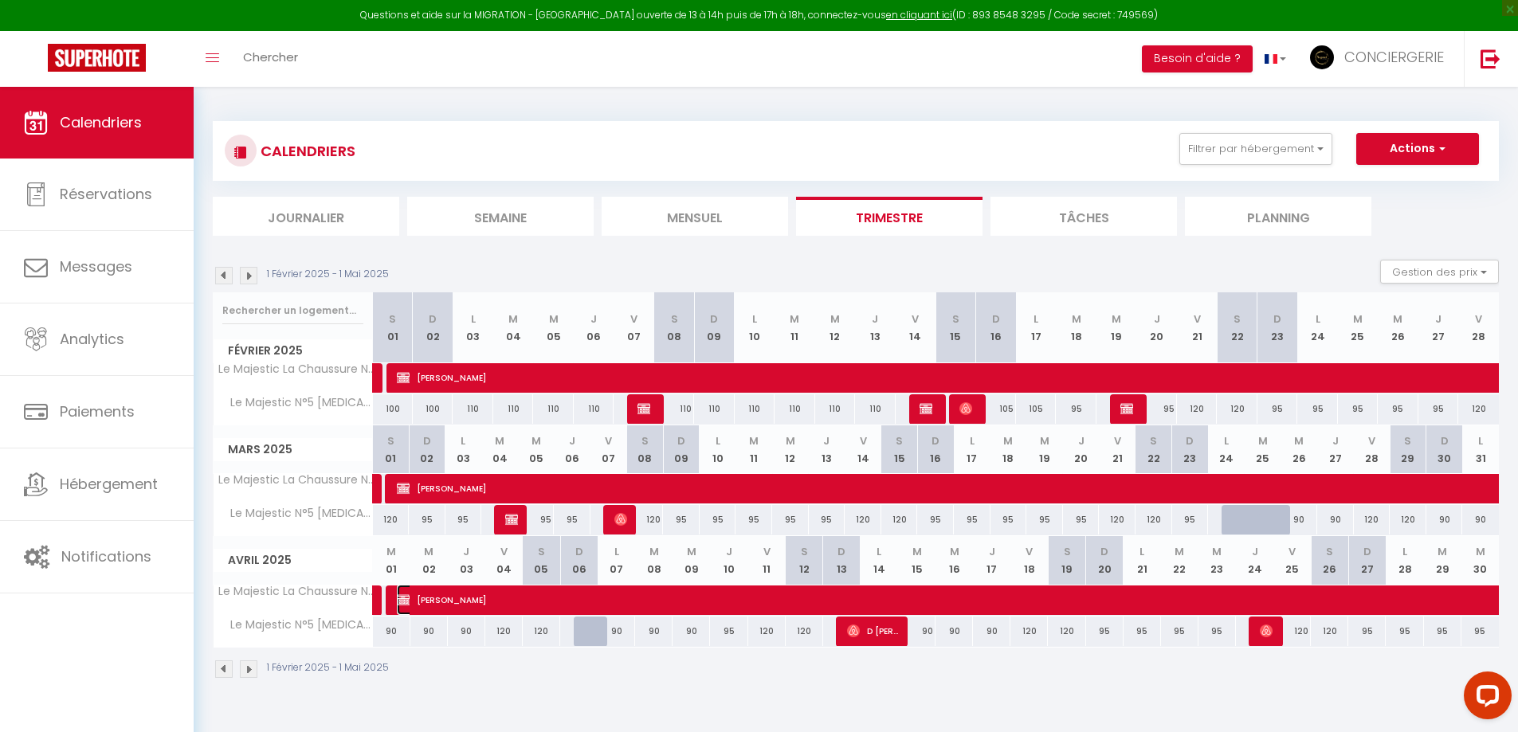
click at [460, 595] on span "[PERSON_NAME]" at bounding box center [947, 600] width 1100 height 30
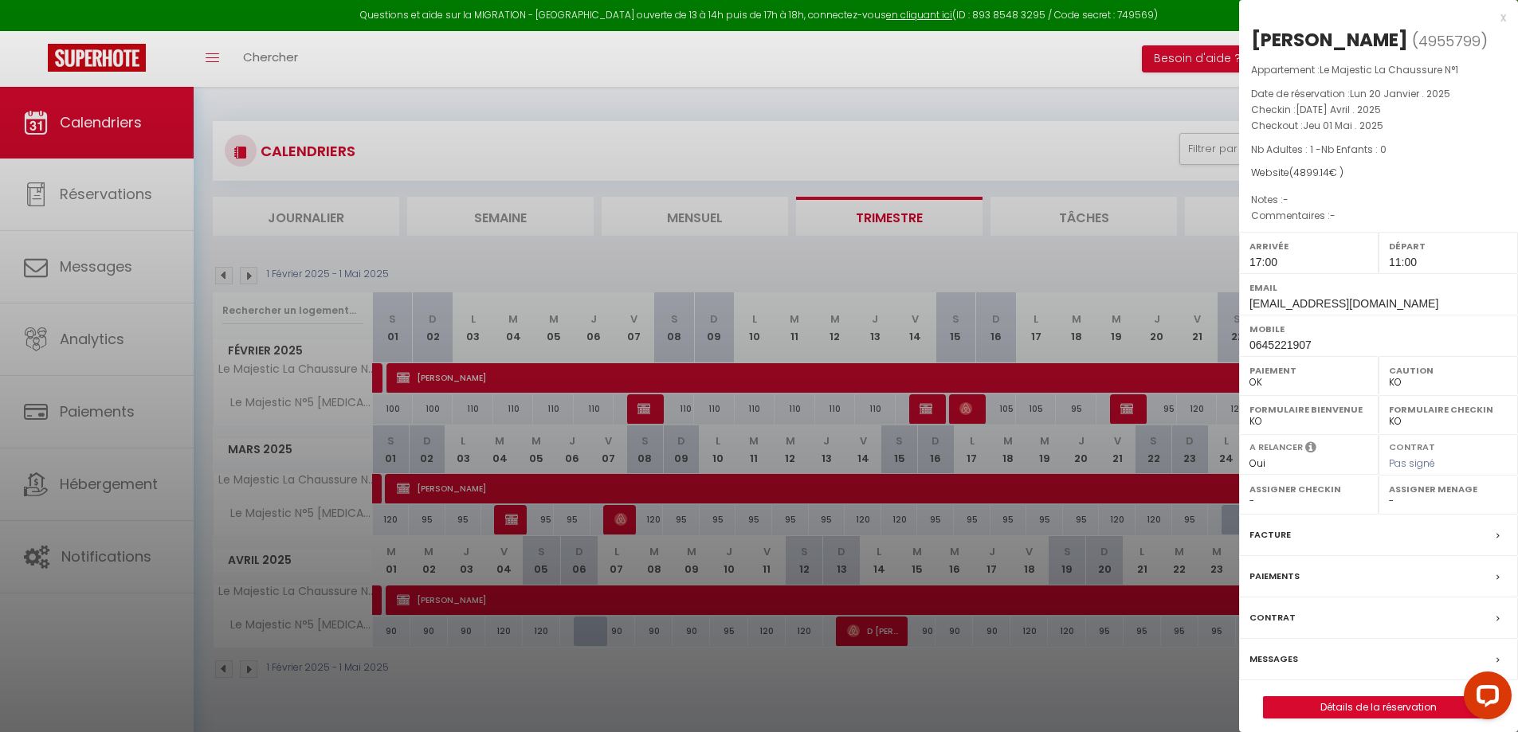
click at [300, 666] on div at bounding box center [759, 366] width 1518 height 732
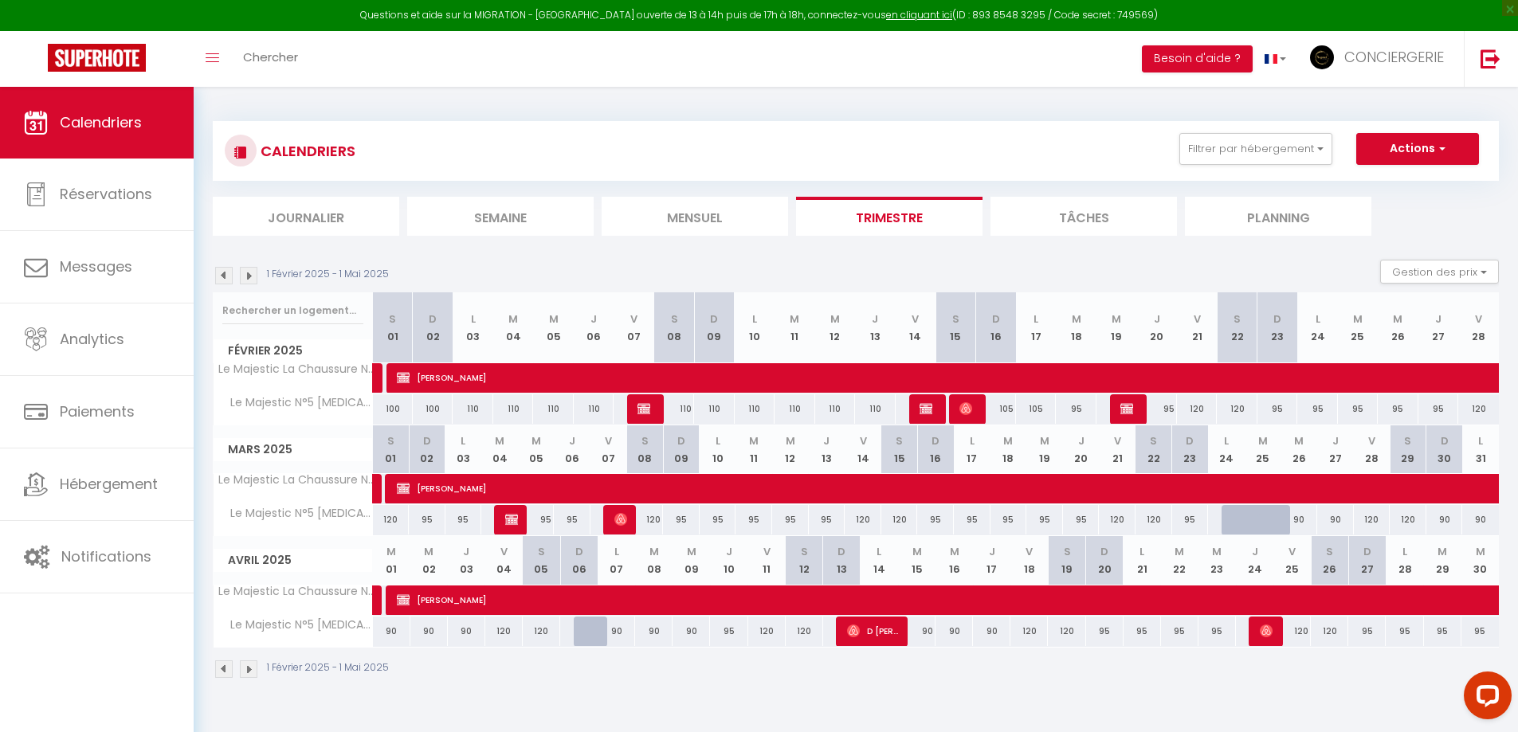
click at [249, 672] on img at bounding box center [249, 670] width 18 height 18
select select "KO"
select select "0"
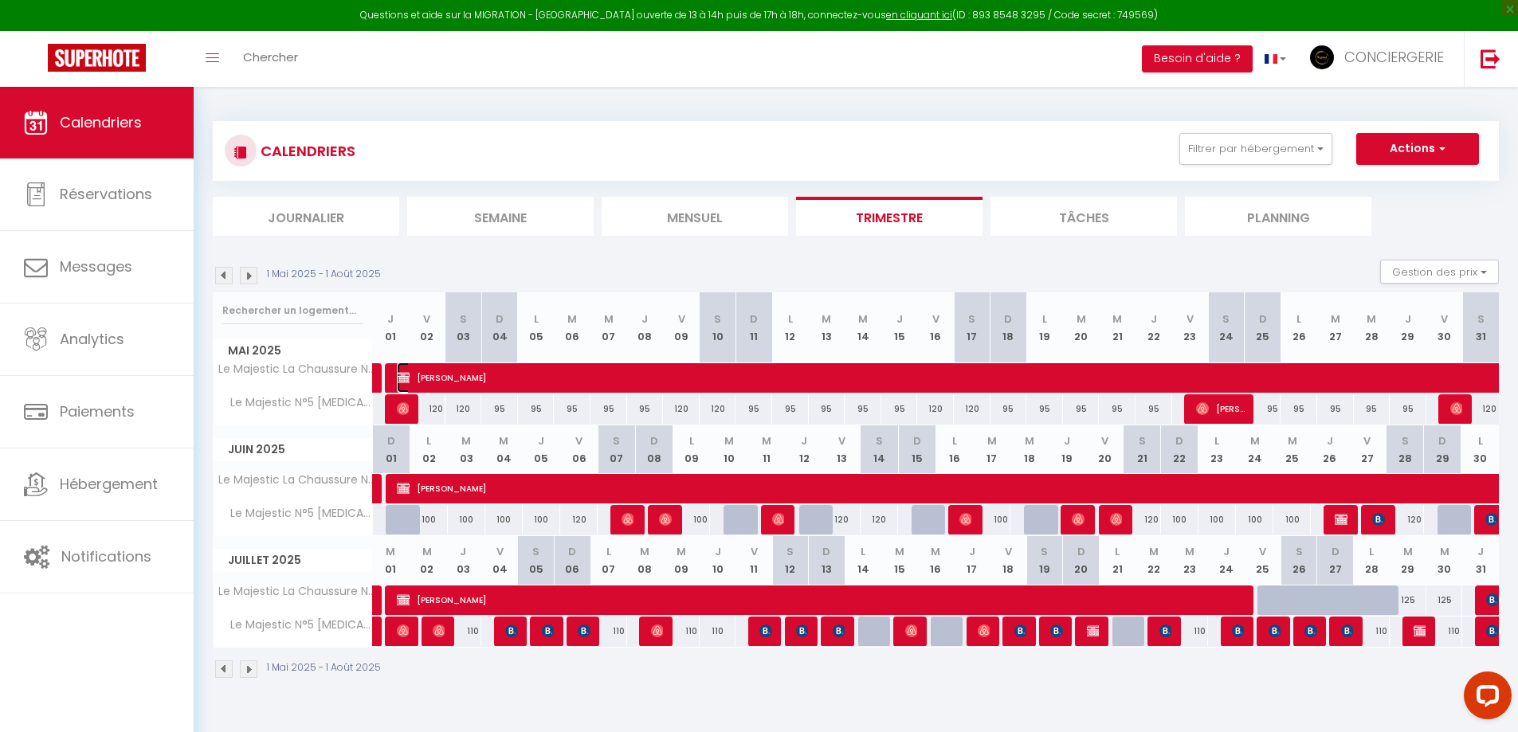
click at [472, 381] on span "[PERSON_NAME]" at bounding box center [965, 378] width 1137 height 30
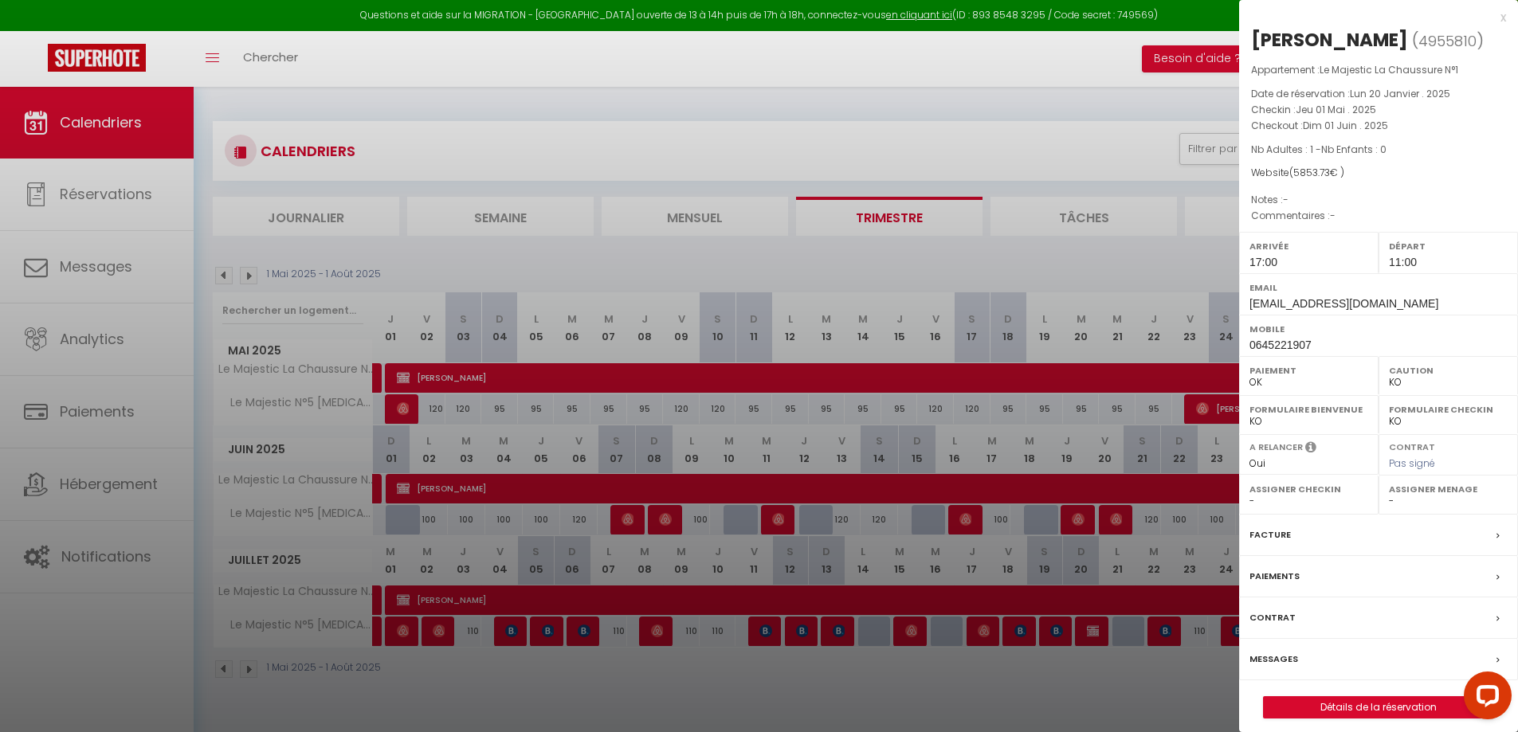
click at [448, 492] on div at bounding box center [759, 366] width 1518 height 732
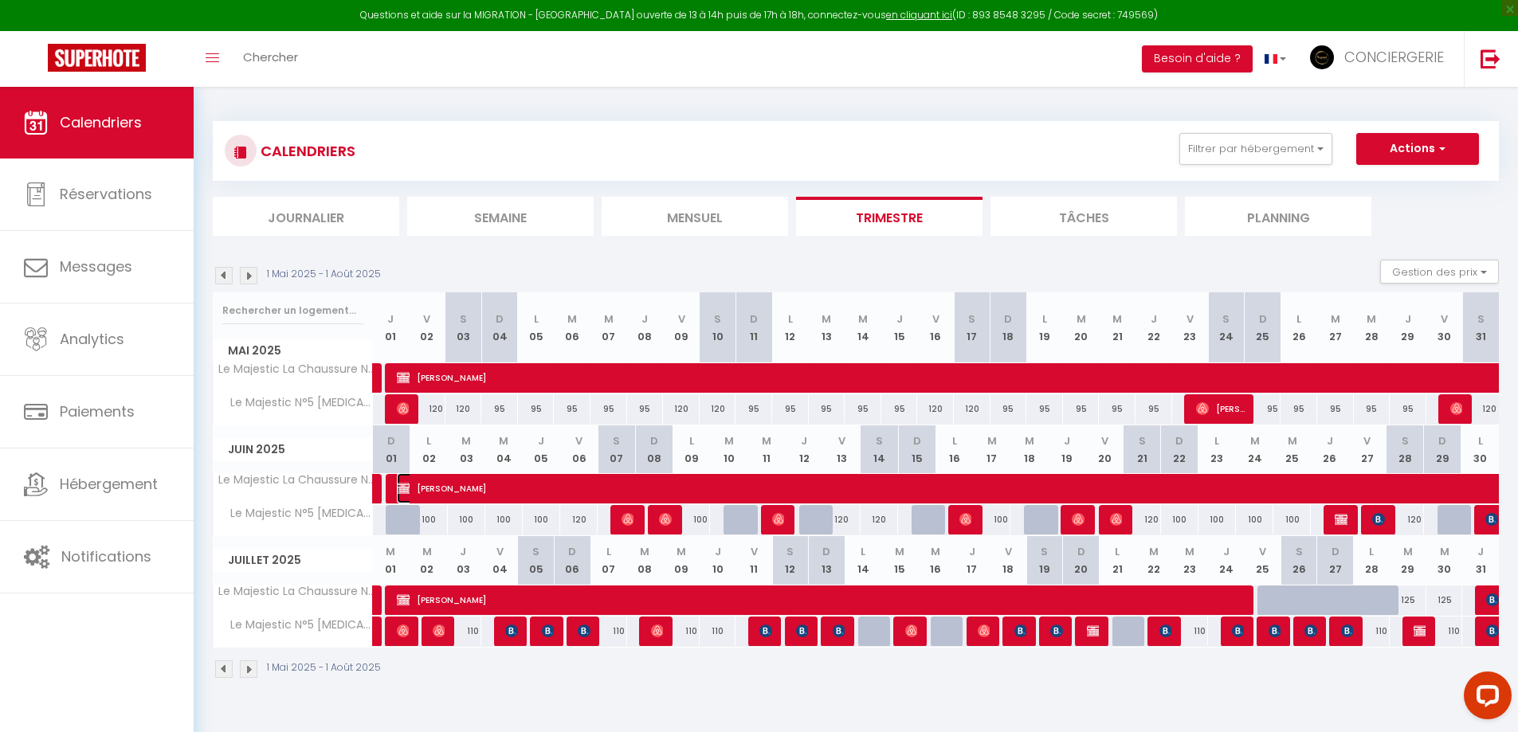
click at [471, 486] on span "[PERSON_NAME]" at bounding box center [947, 488] width 1100 height 30
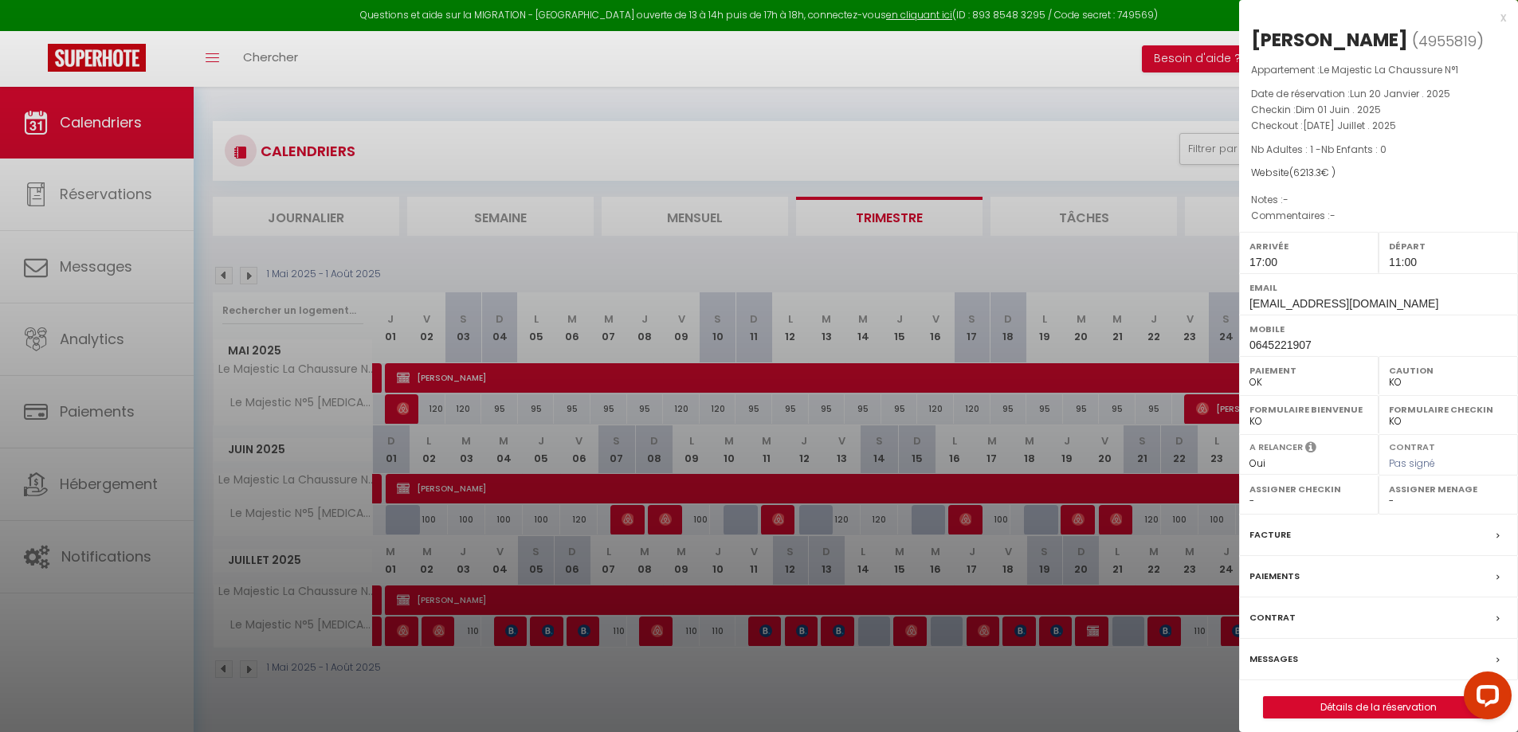
click at [452, 595] on div at bounding box center [759, 366] width 1518 height 732
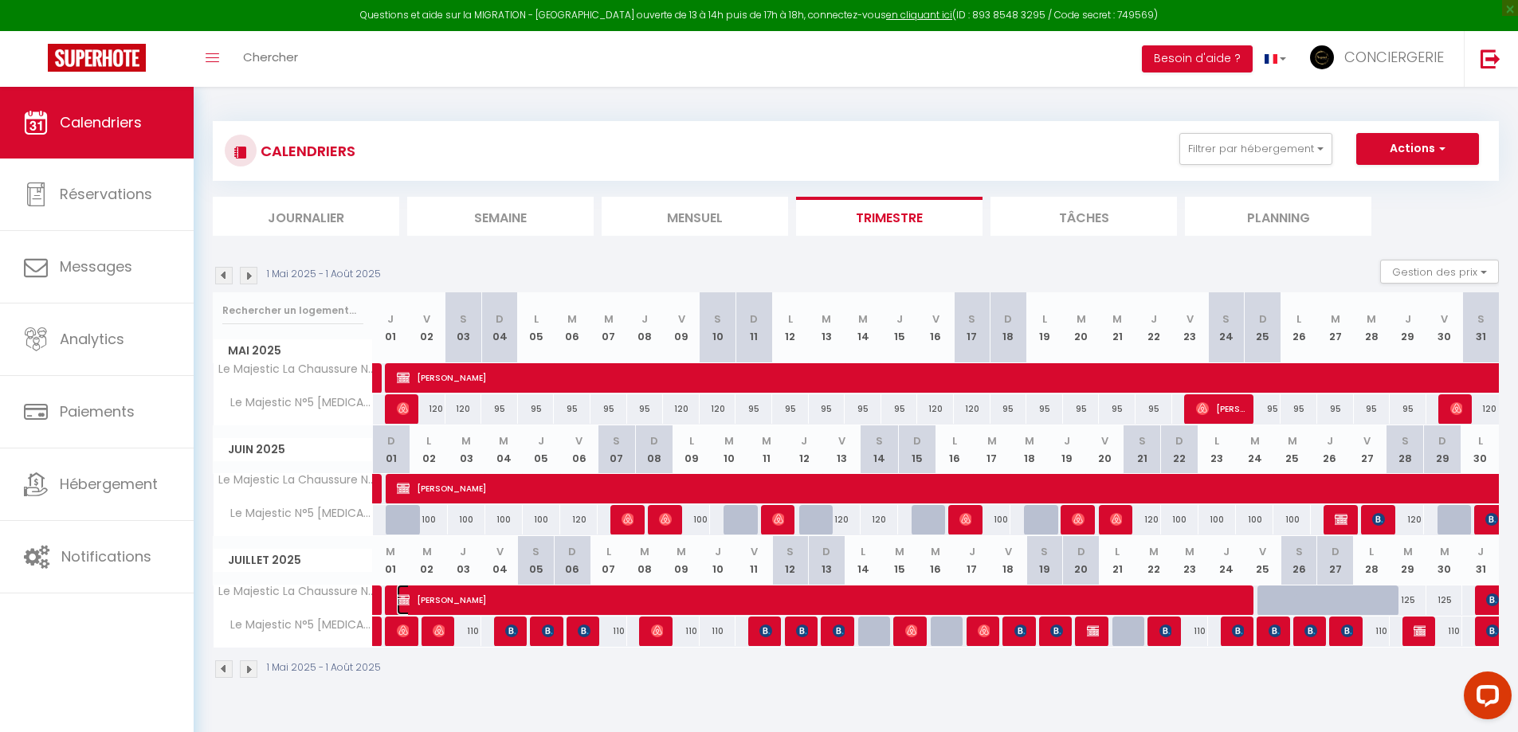
click at [469, 595] on span "[PERSON_NAME]" at bounding box center [824, 600] width 855 height 30
select select "KO"
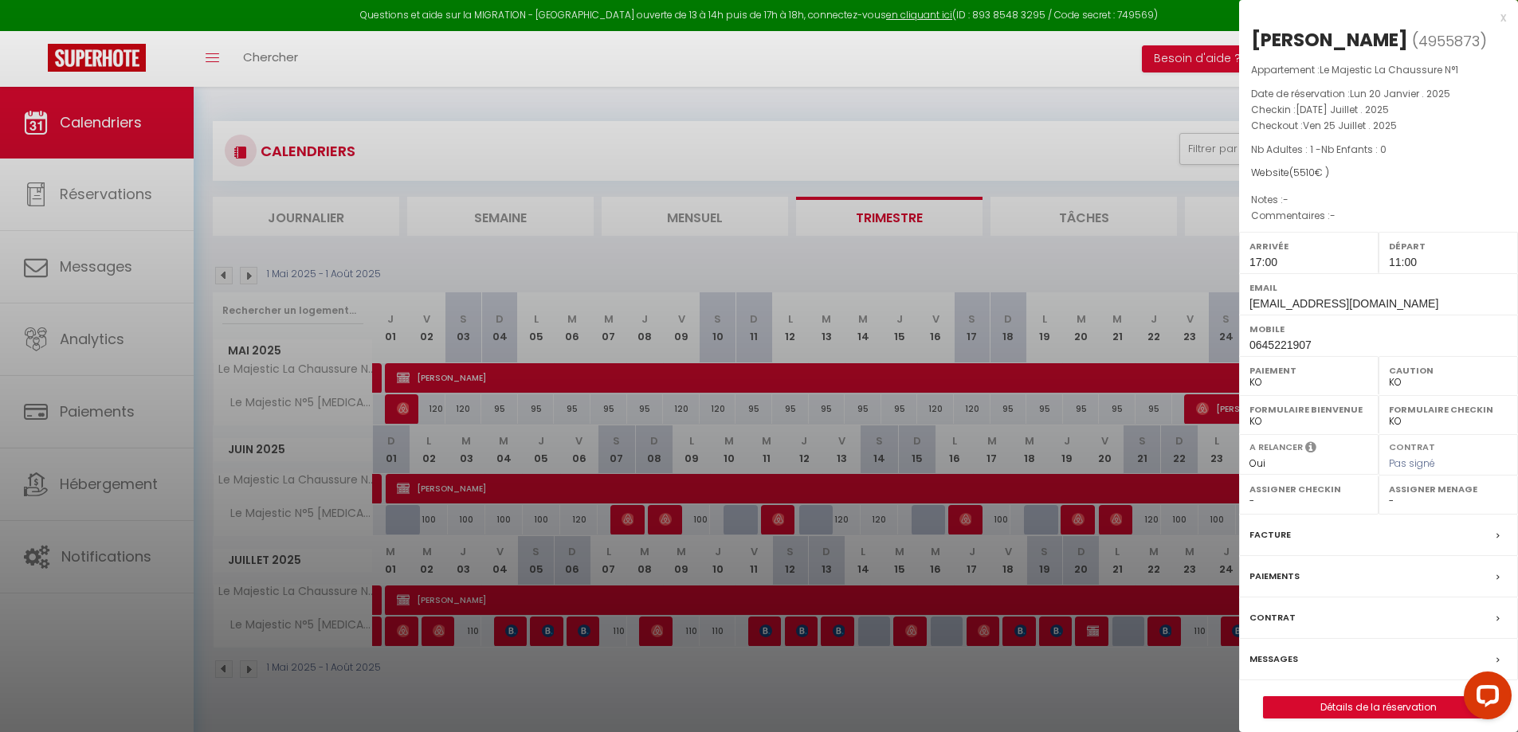
click at [447, 688] on div at bounding box center [759, 366] width 1518 height 732
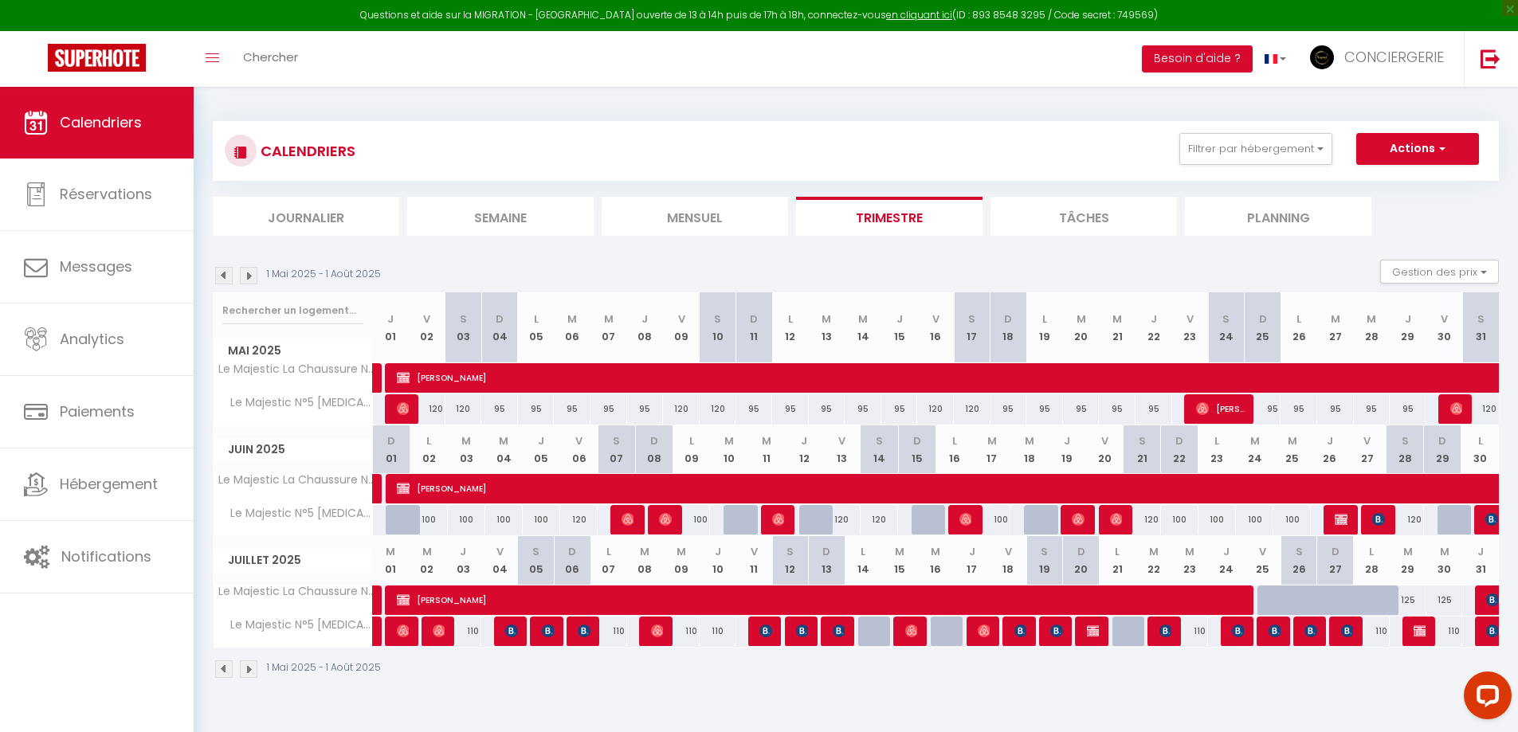
click at [253, 670] on img at bounding box center [249, 670] width 18 height 18
select select "KO"
select select "0"
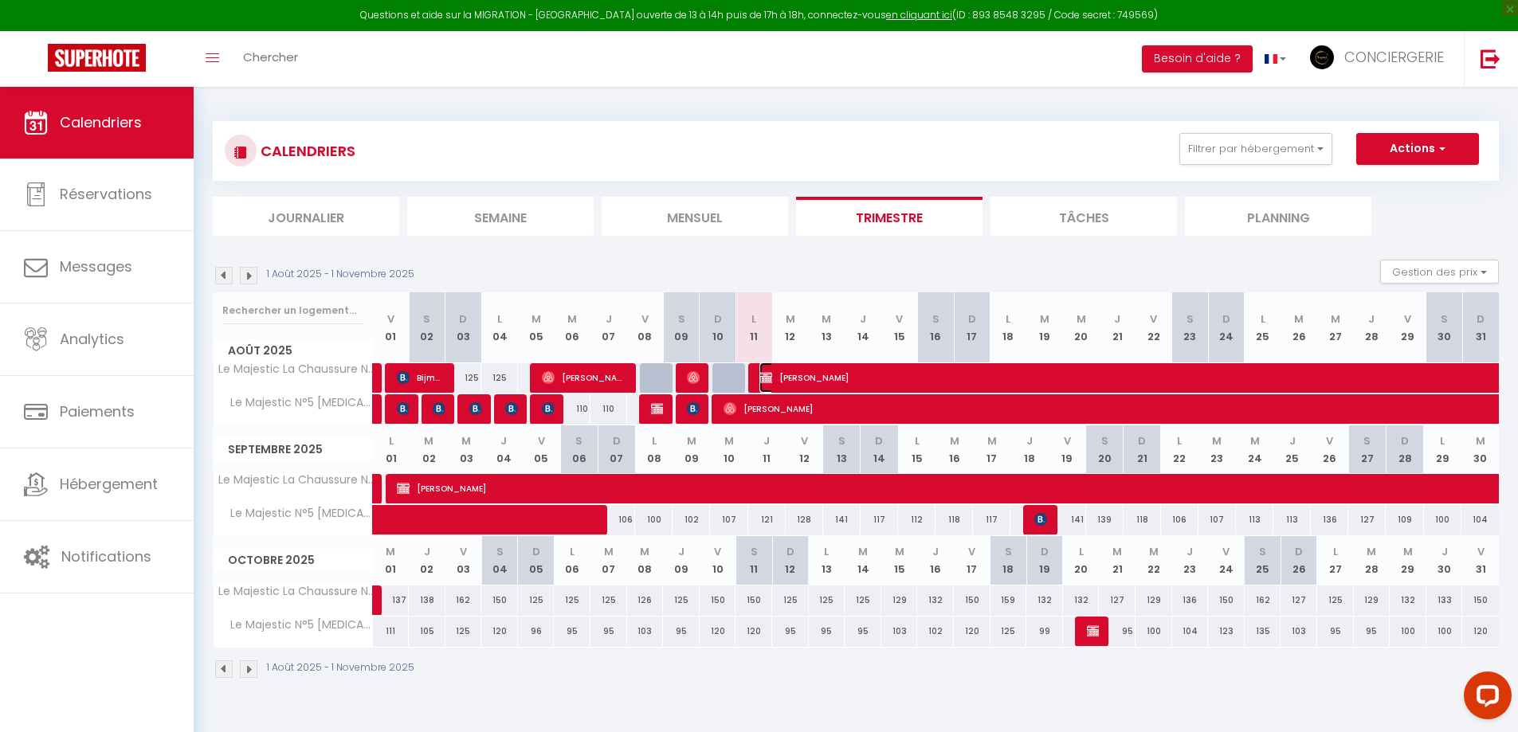
click at [854, 376] on span "[PERSON_NAME]" at bounding box center [1145, 378] width 770 height 30
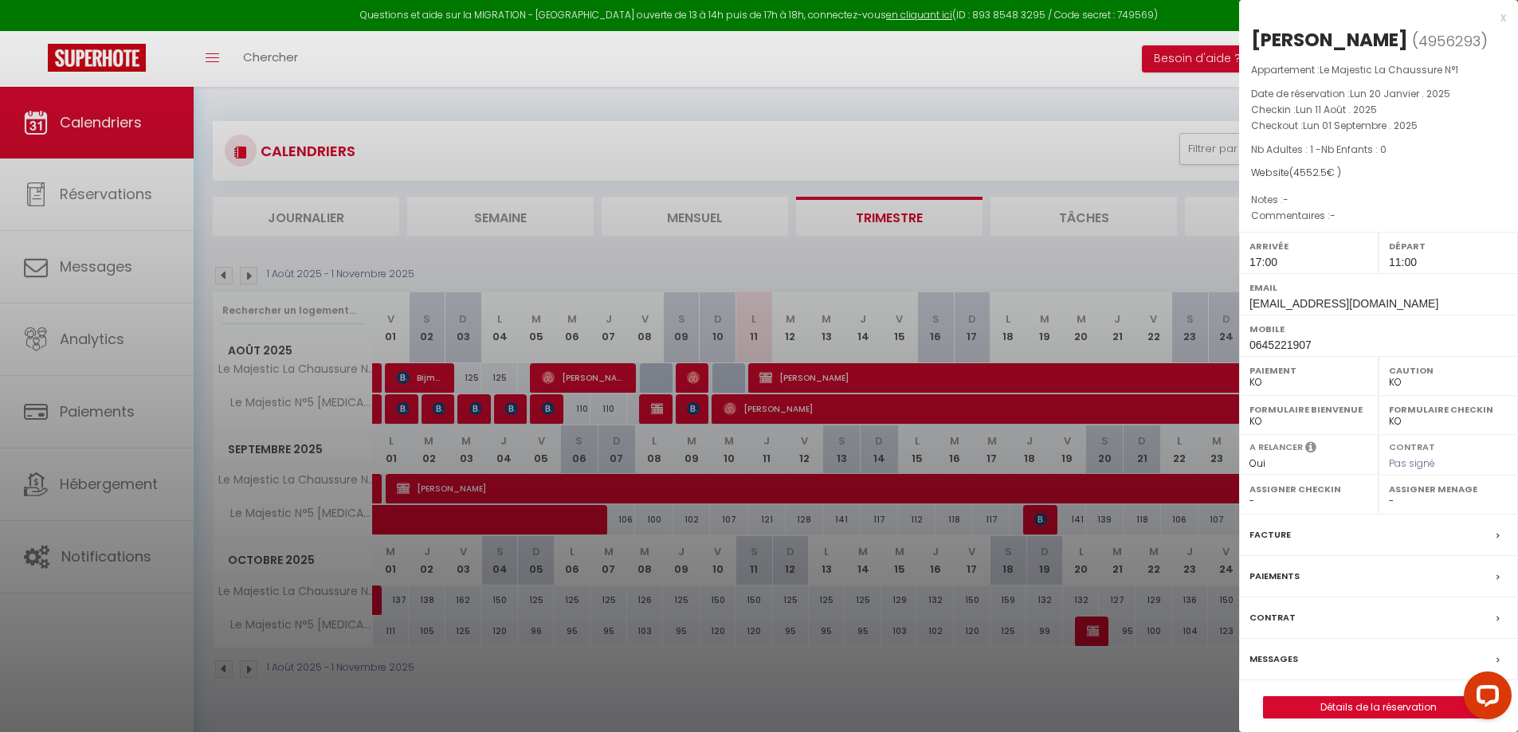
click at [582, 493] on div at bounding box center [759, 366] width 1518 height 732
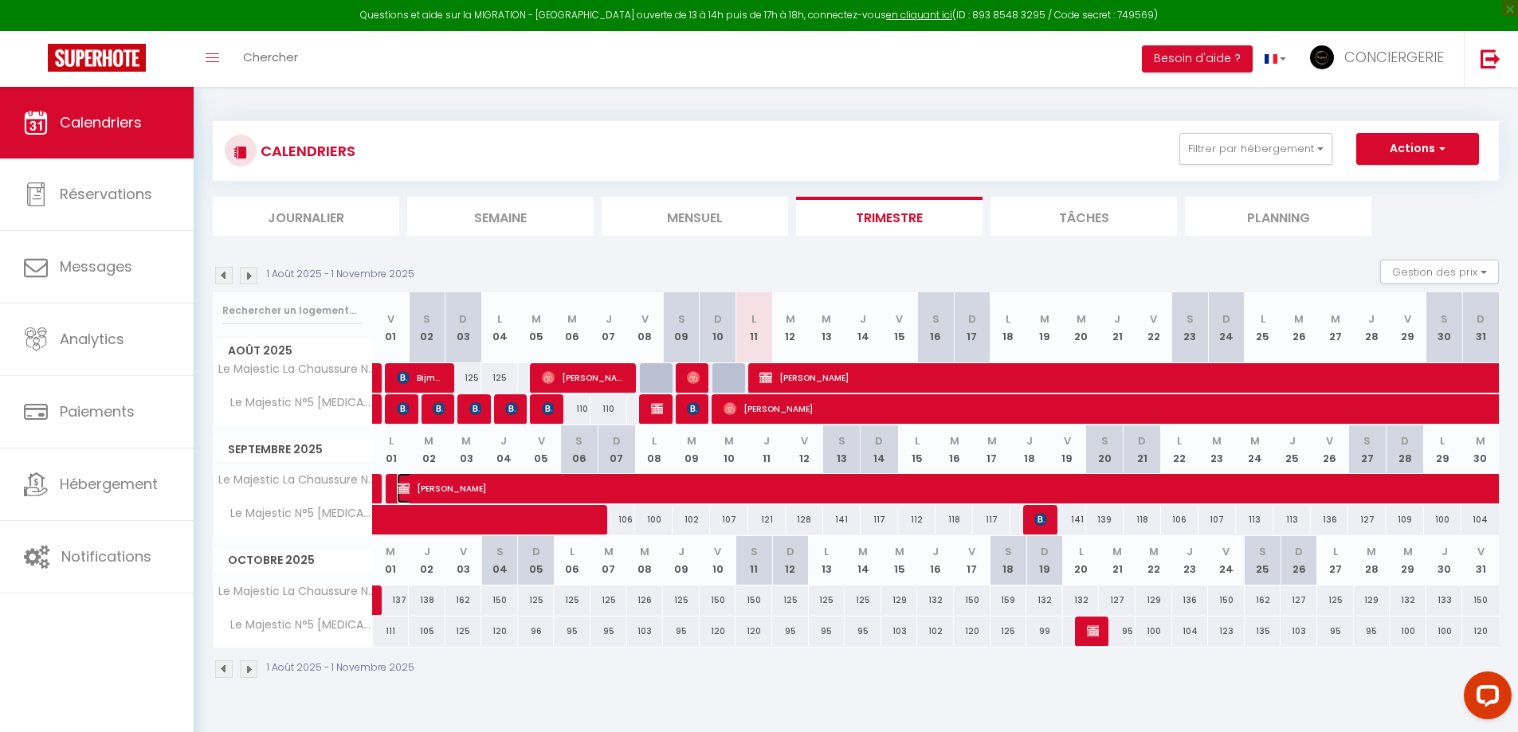
click at [630, 484] on span "[PERSON_NAME]" at bounding box center [947, 488] width 1100 height 30
